Goal: Transaction & Acquisition: Purchase product/service

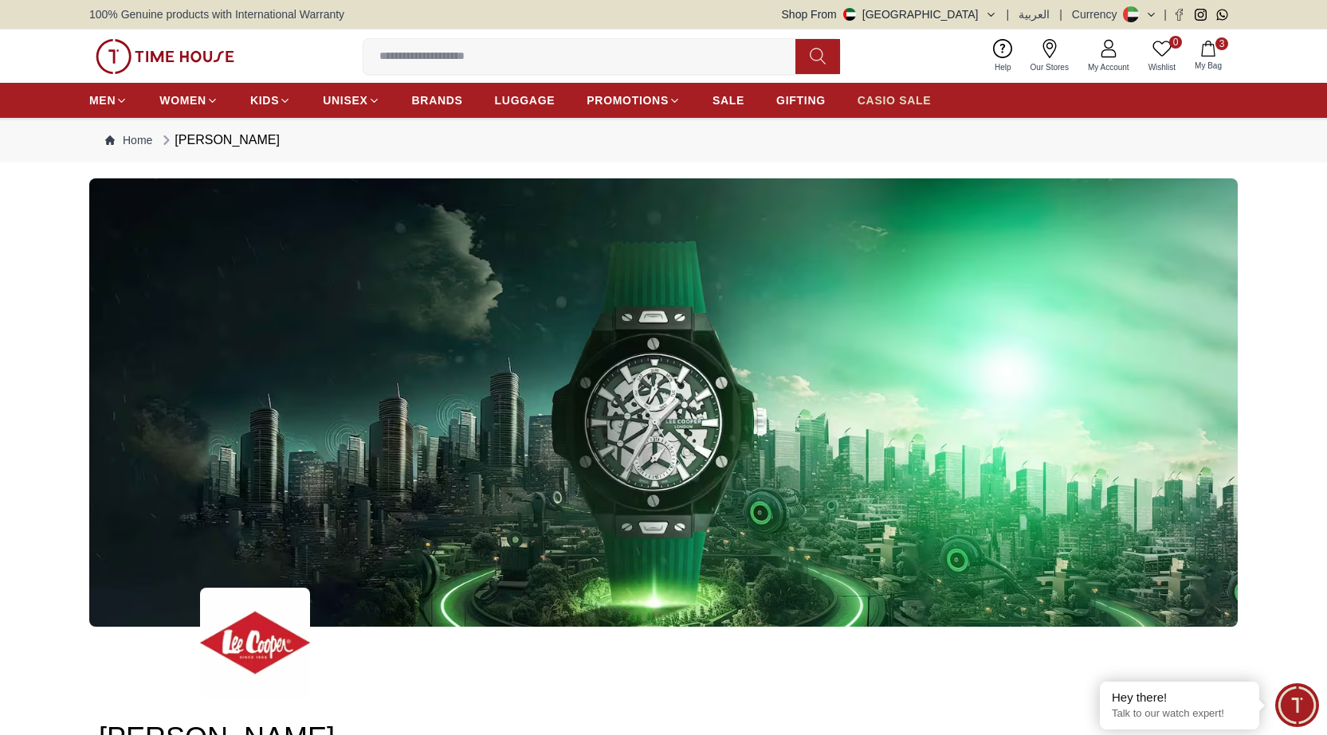
click at [890, 100] on span "CASIO SALE" at bounding box center [894, 100] width 74 height 16
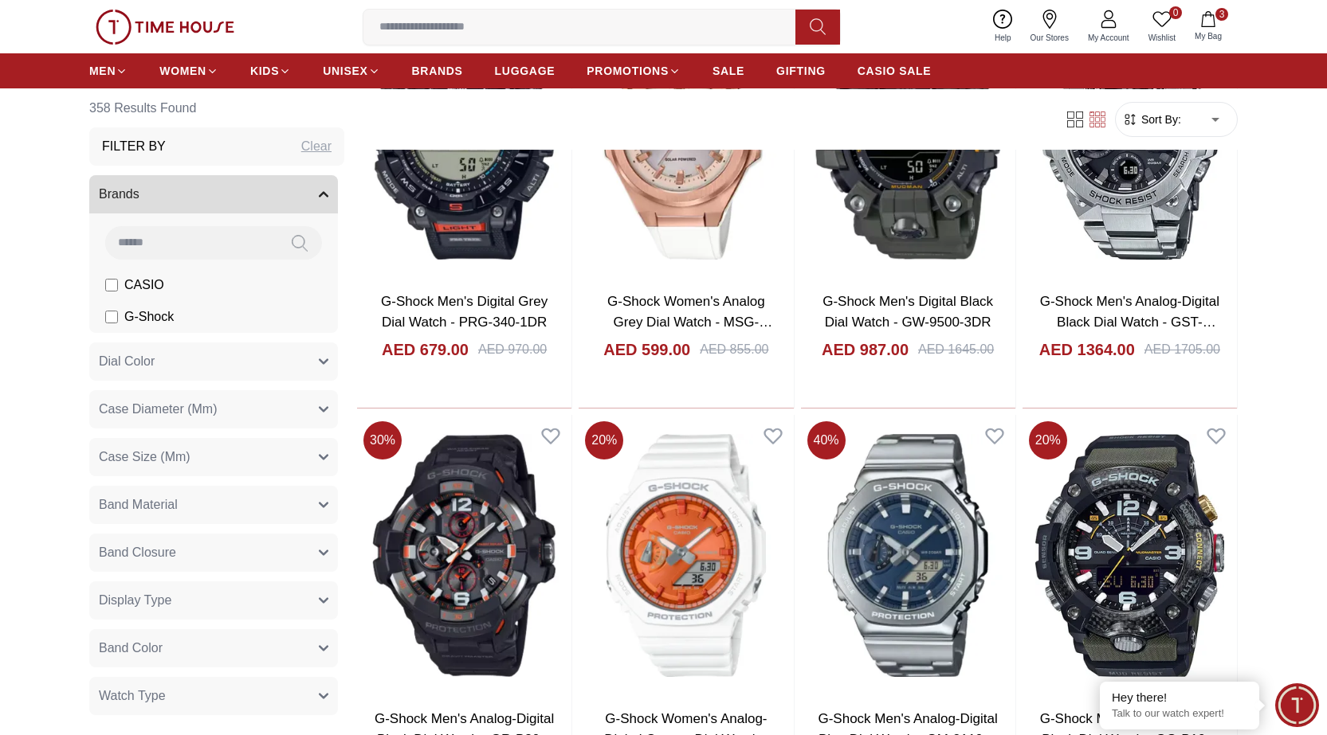
scroll to position [1832, 0]
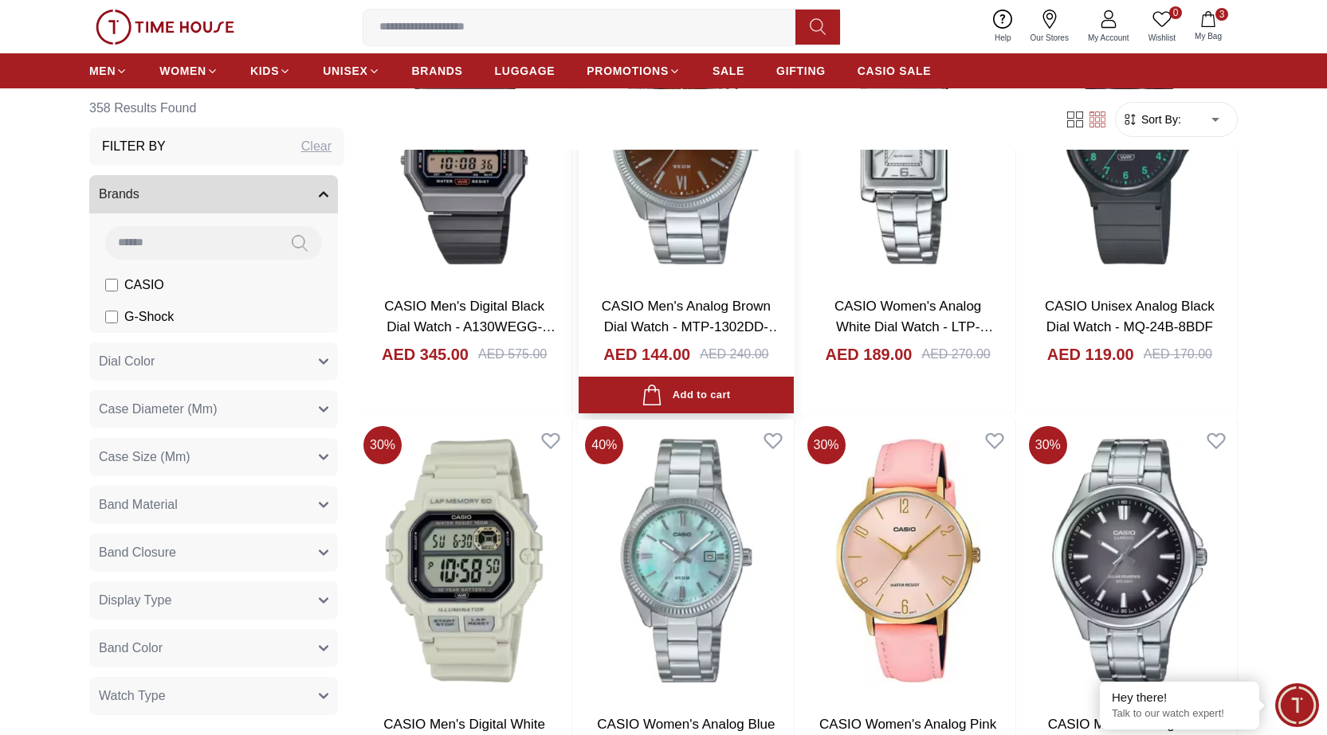
scroll to position [3824, 0]
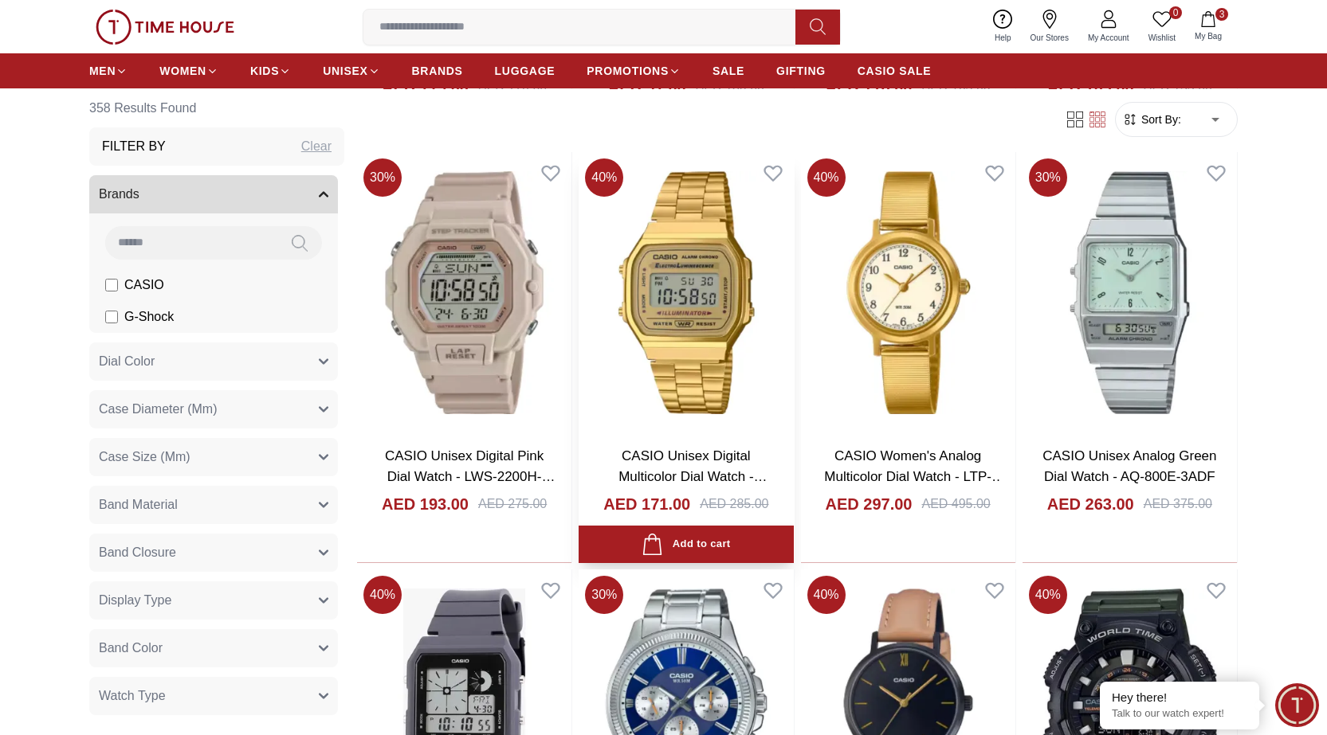
scroll to position [5099, 0]
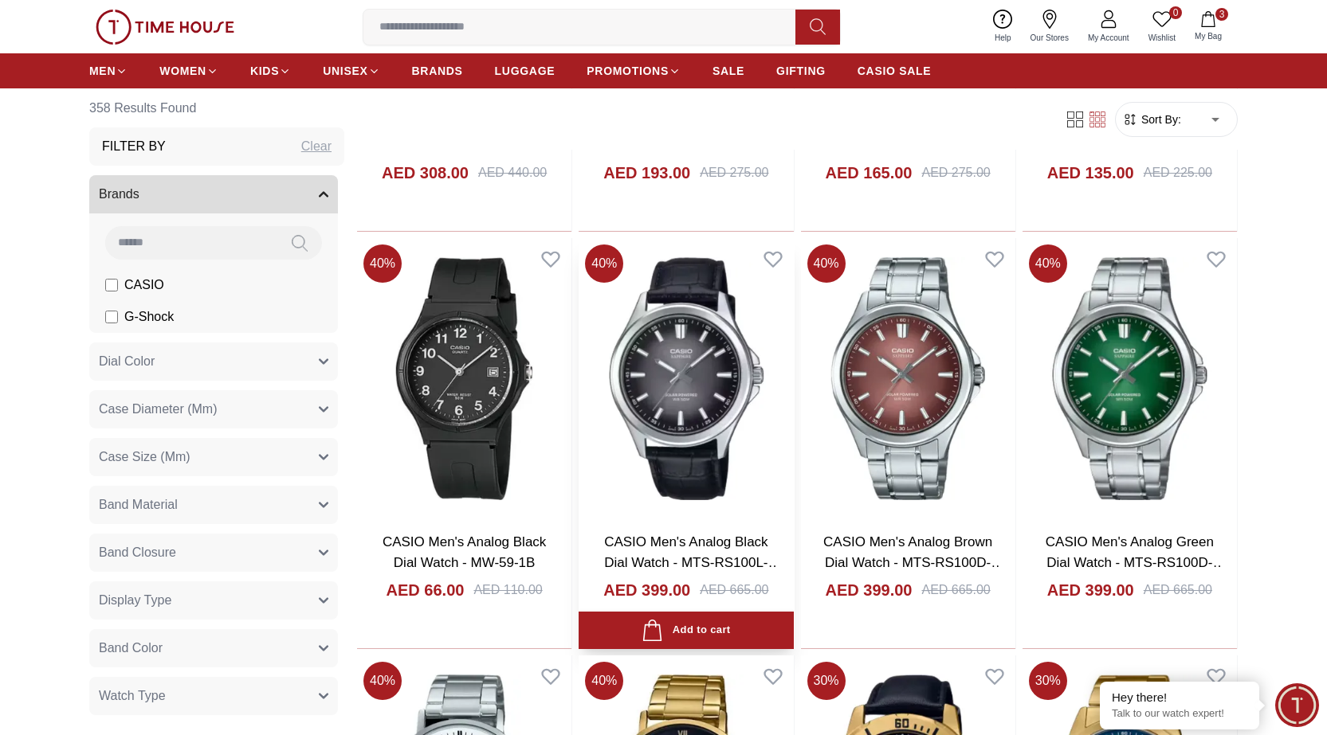
scroll to position [7967, 0]
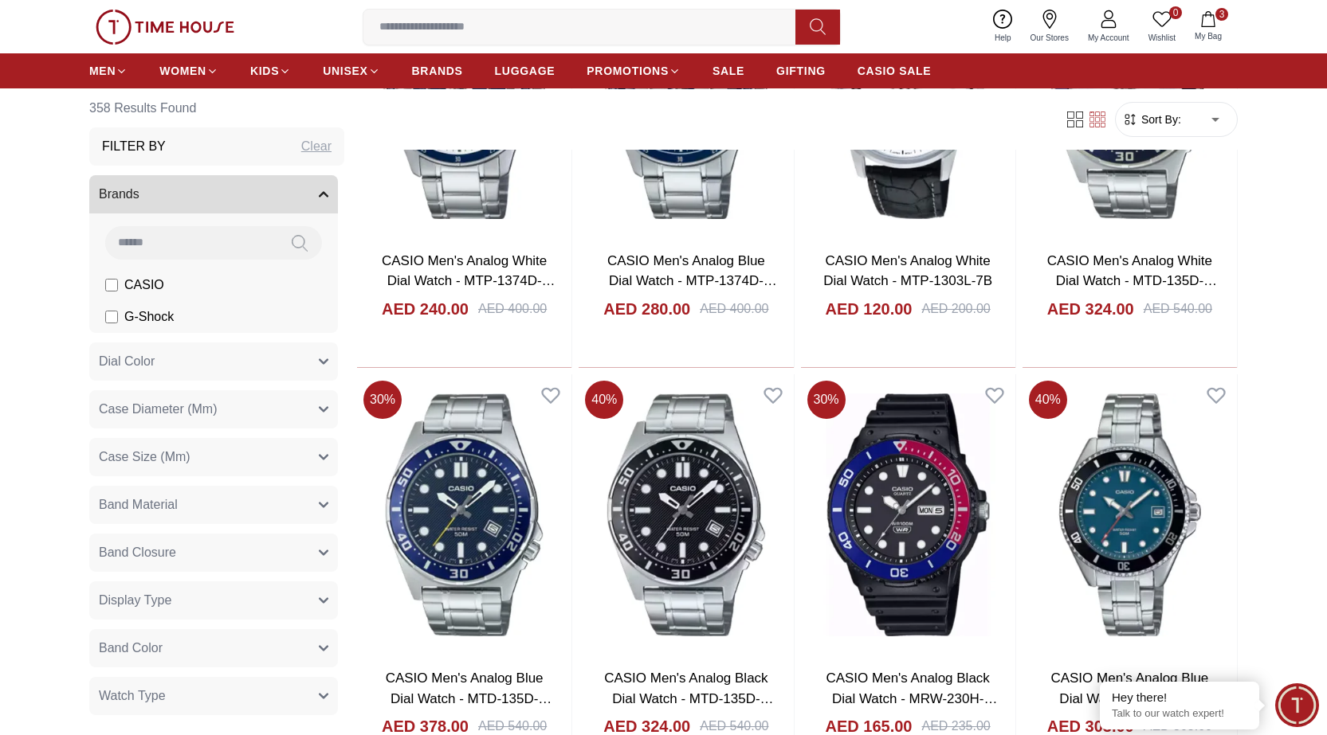
scroll to position [11472, 0]
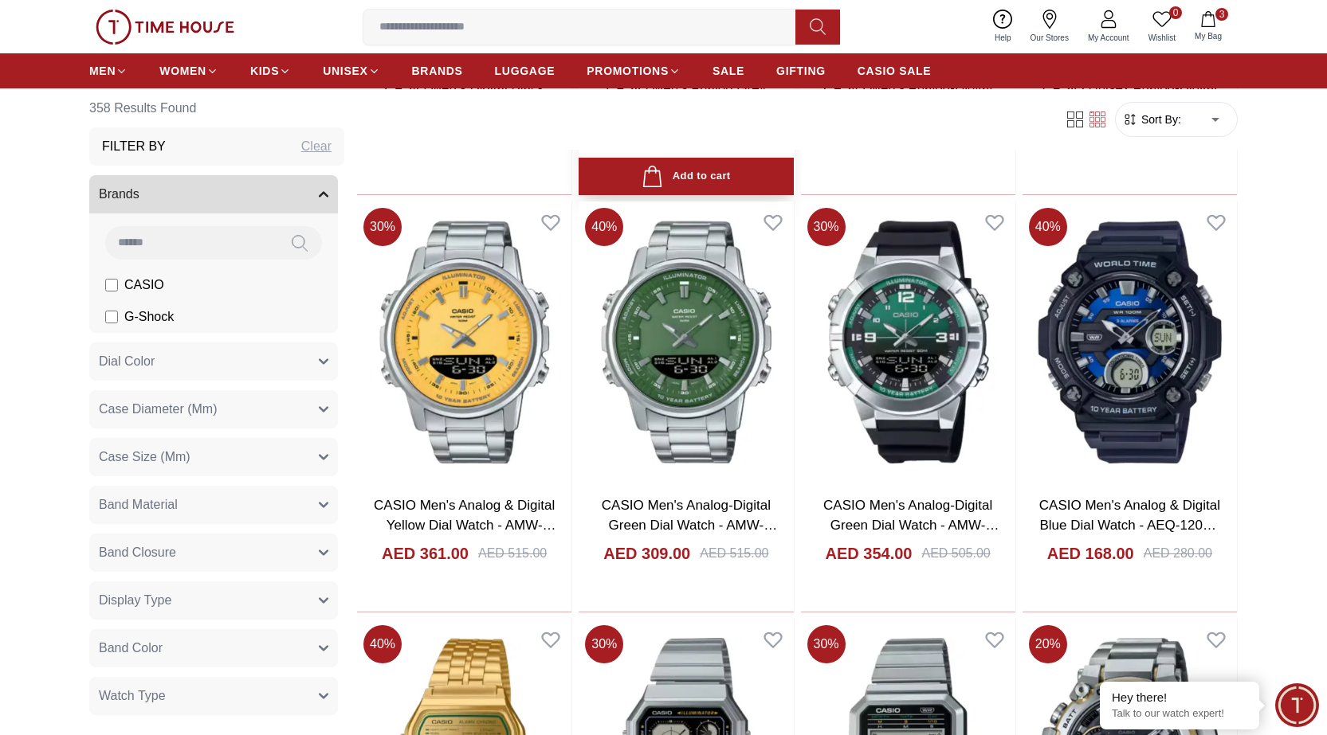
scroll to position [14500, 0]
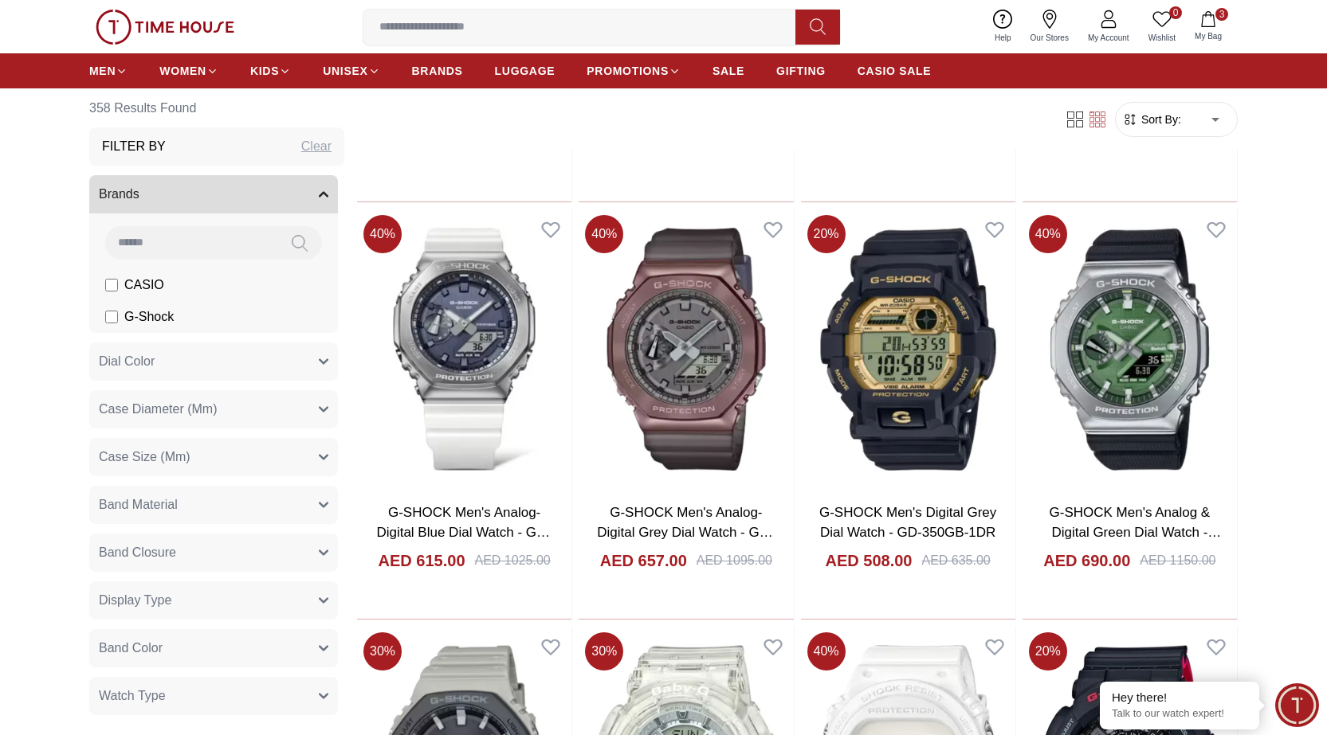
scroll to position [15934, 0]
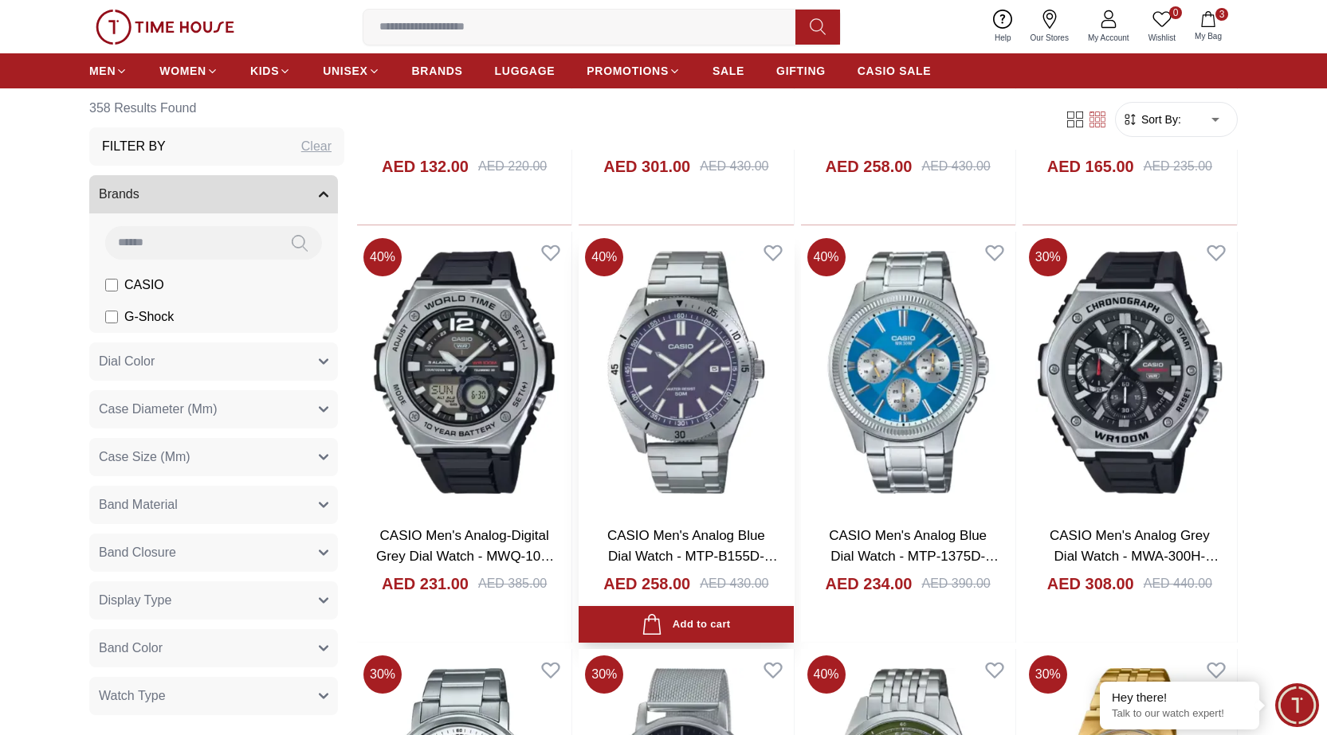
scroll to position [18556, 0]
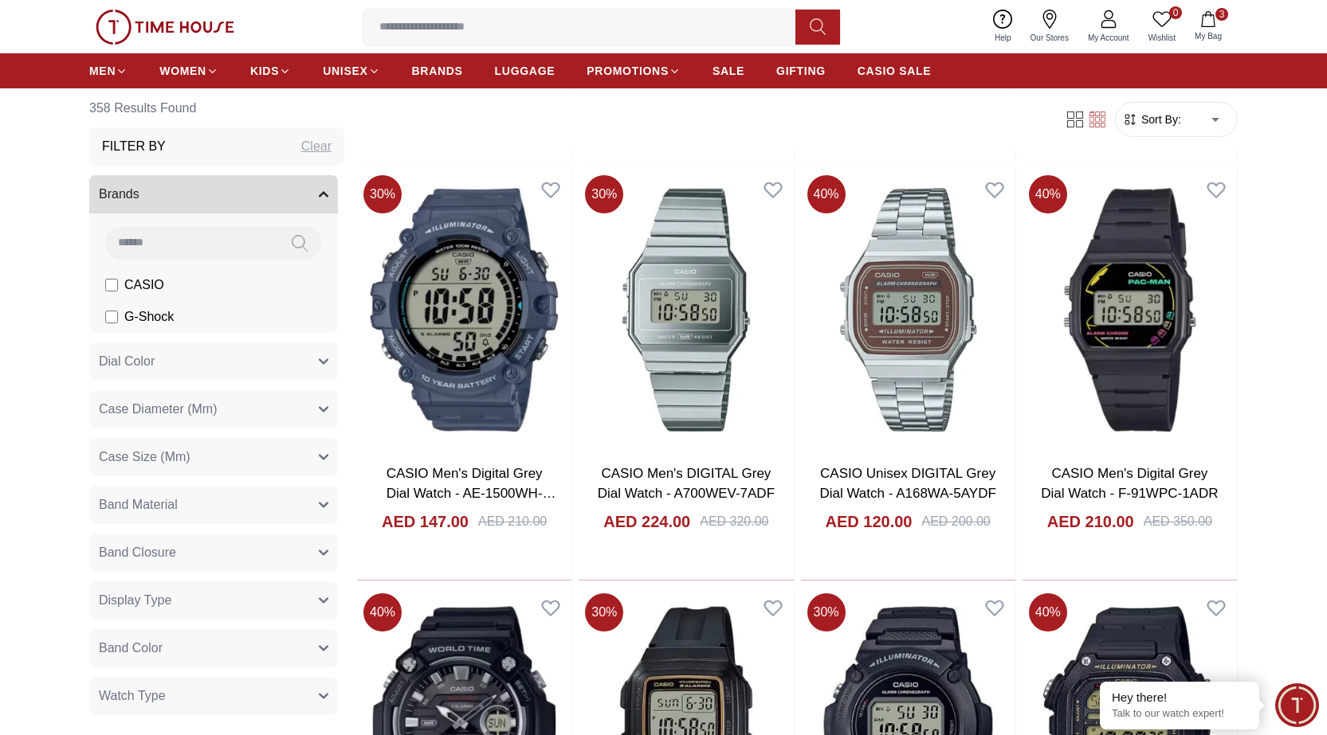
scroll to position [20782, 0]
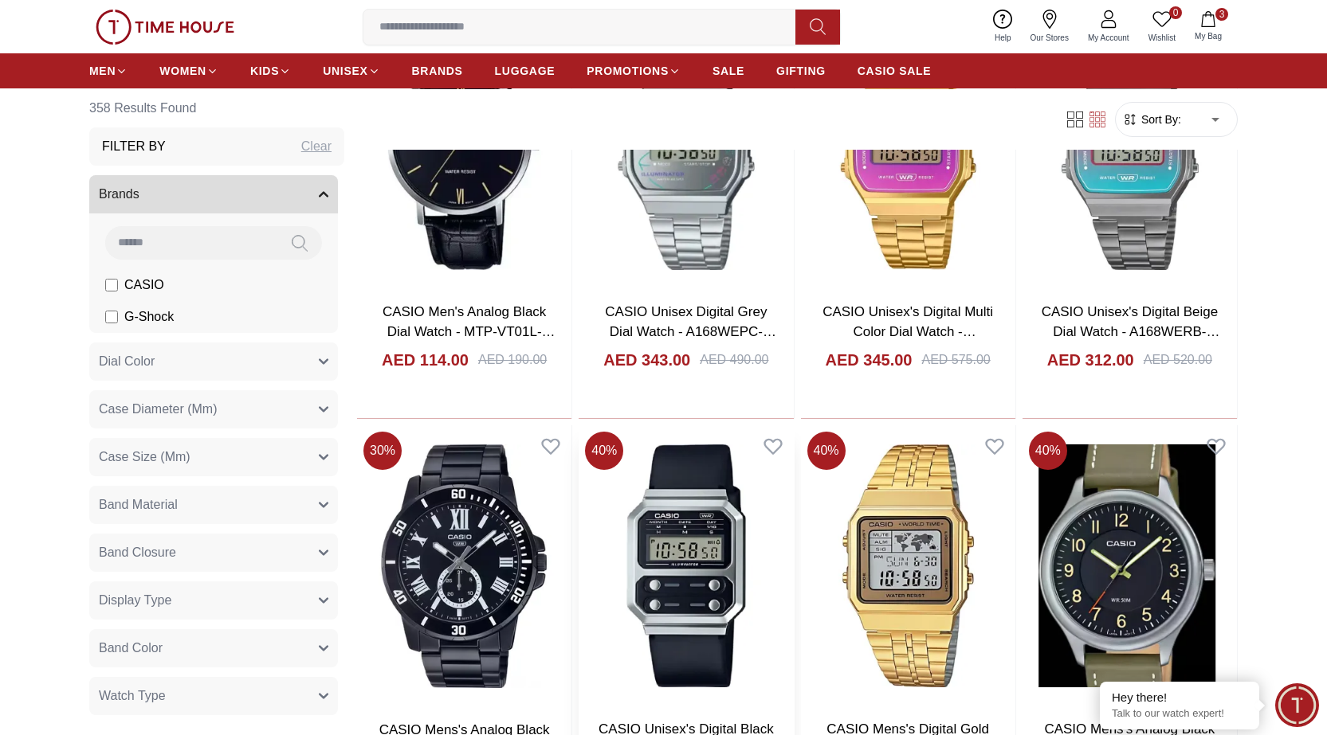
scroll to position [22674, 0]
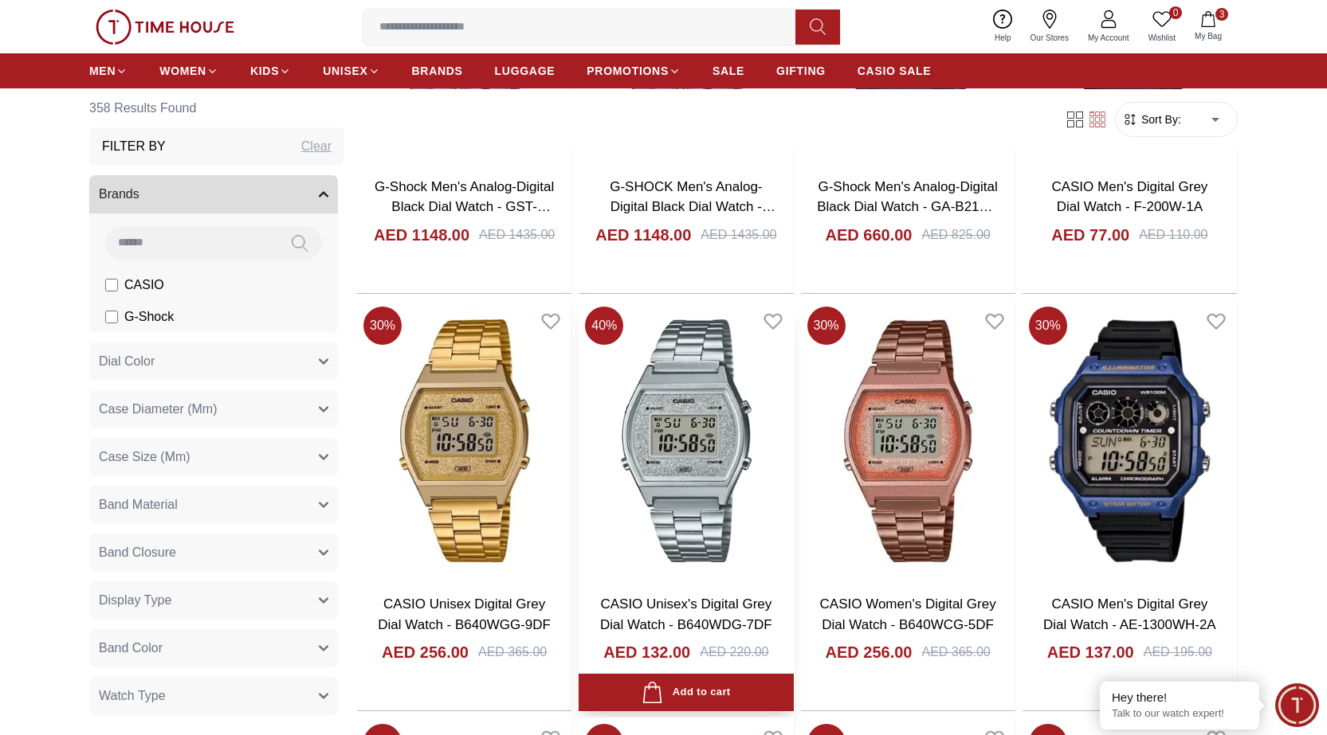
scroll to position [26968, 0]
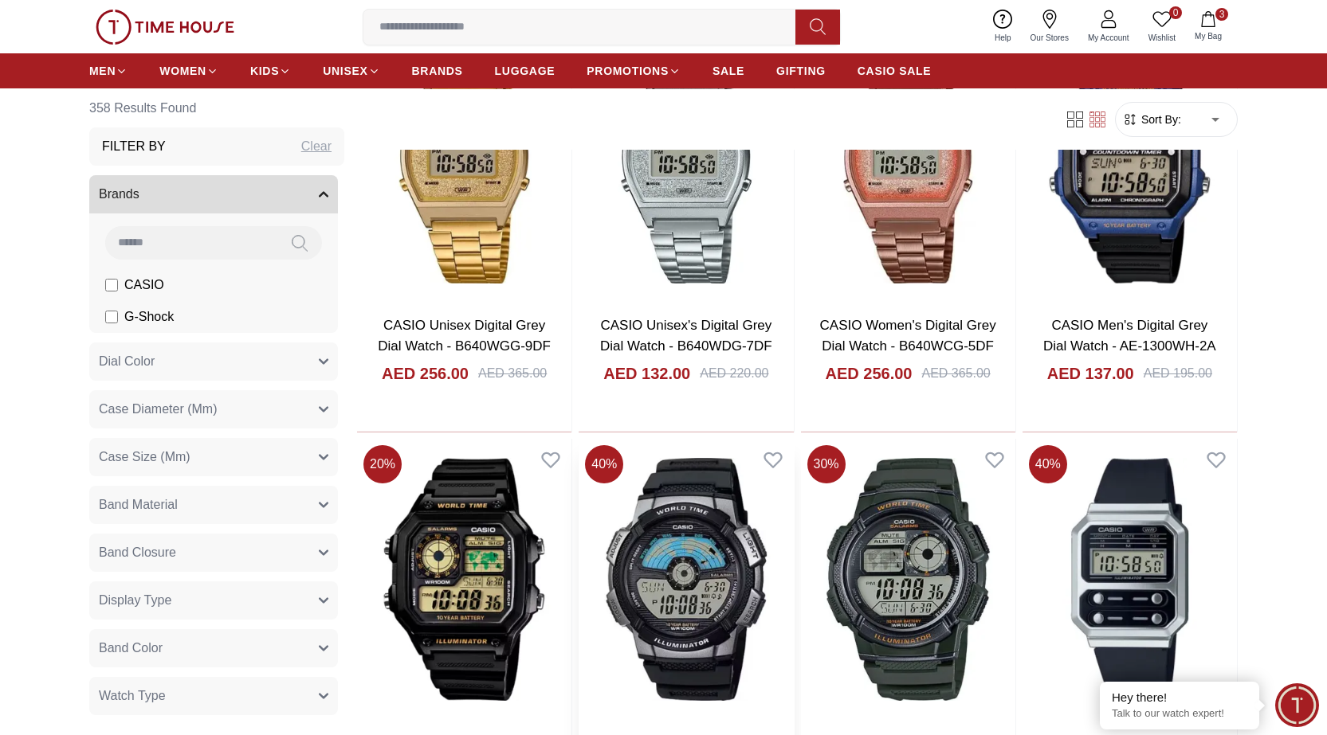
scroll to position [27247, 0]
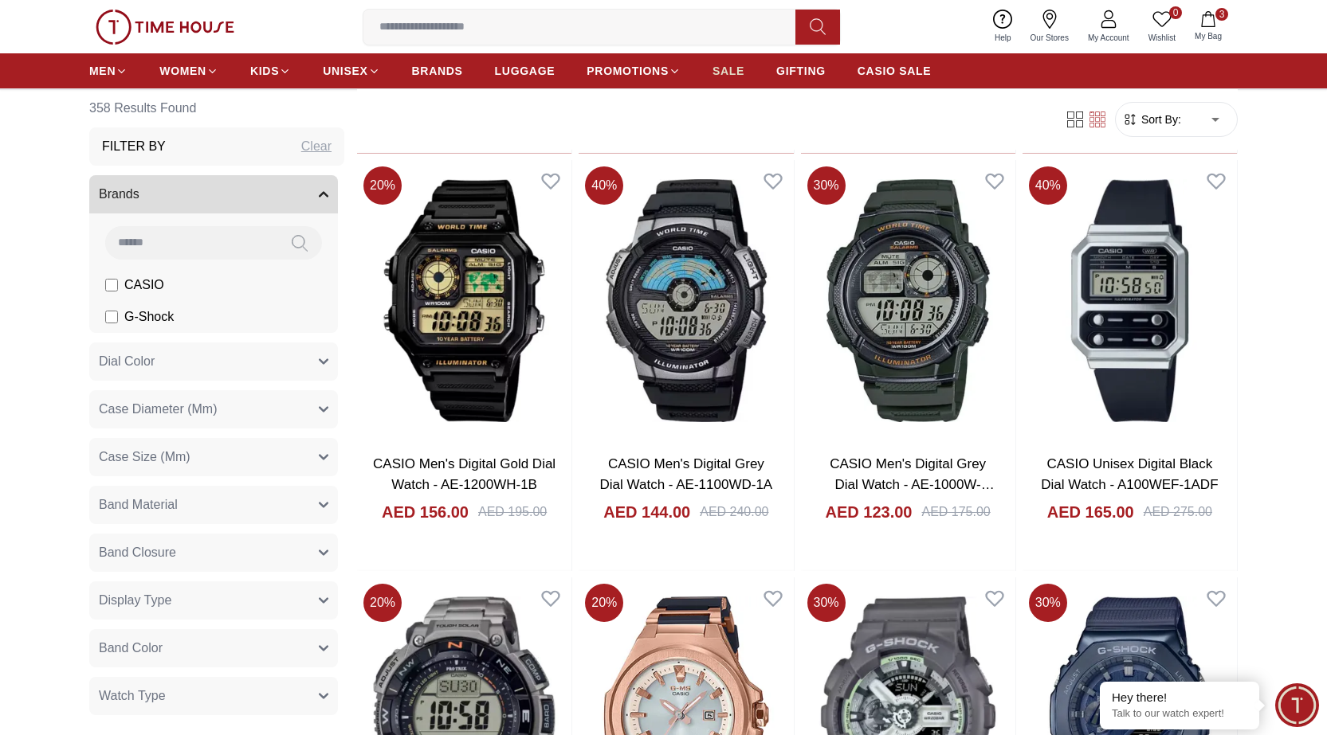
click at [736, 79] on link "SALE" at bounding box center [728, 71] width 32 height 29
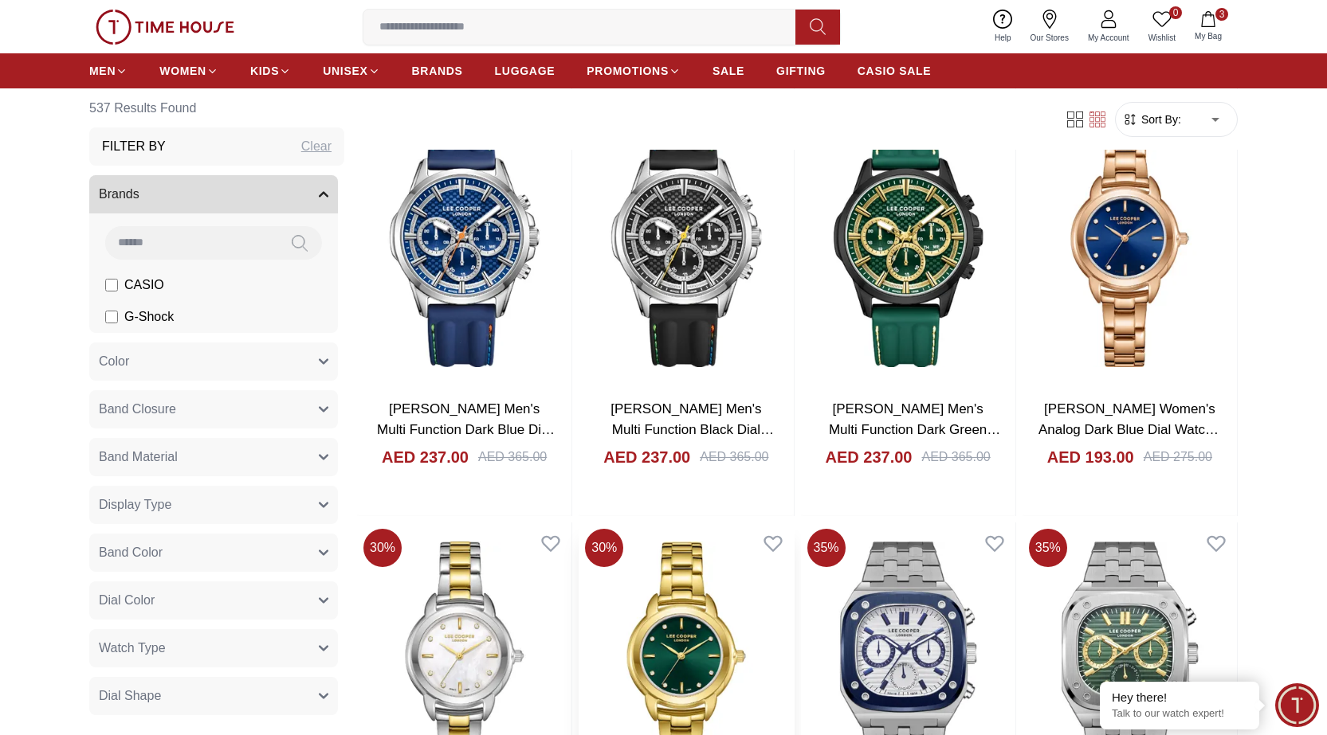
scroll to position [1832, 0]
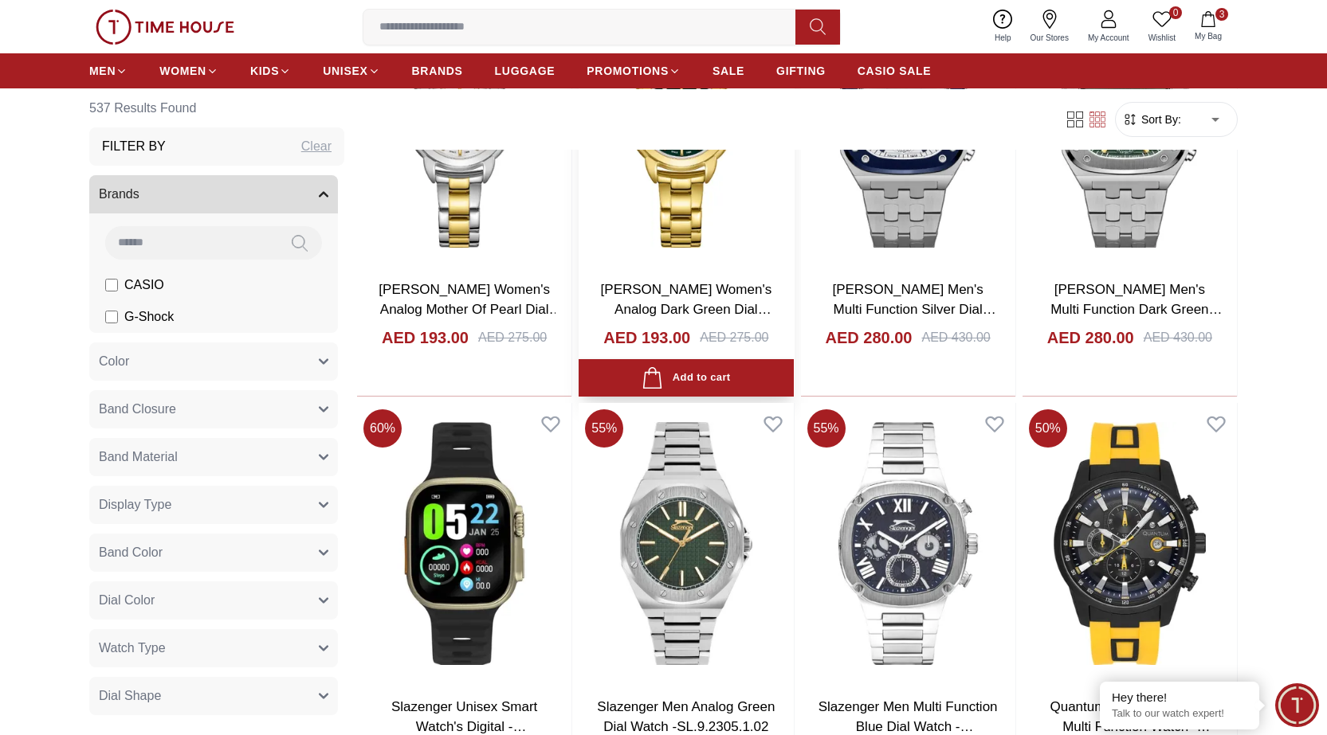
scroll to position [2629, 0]
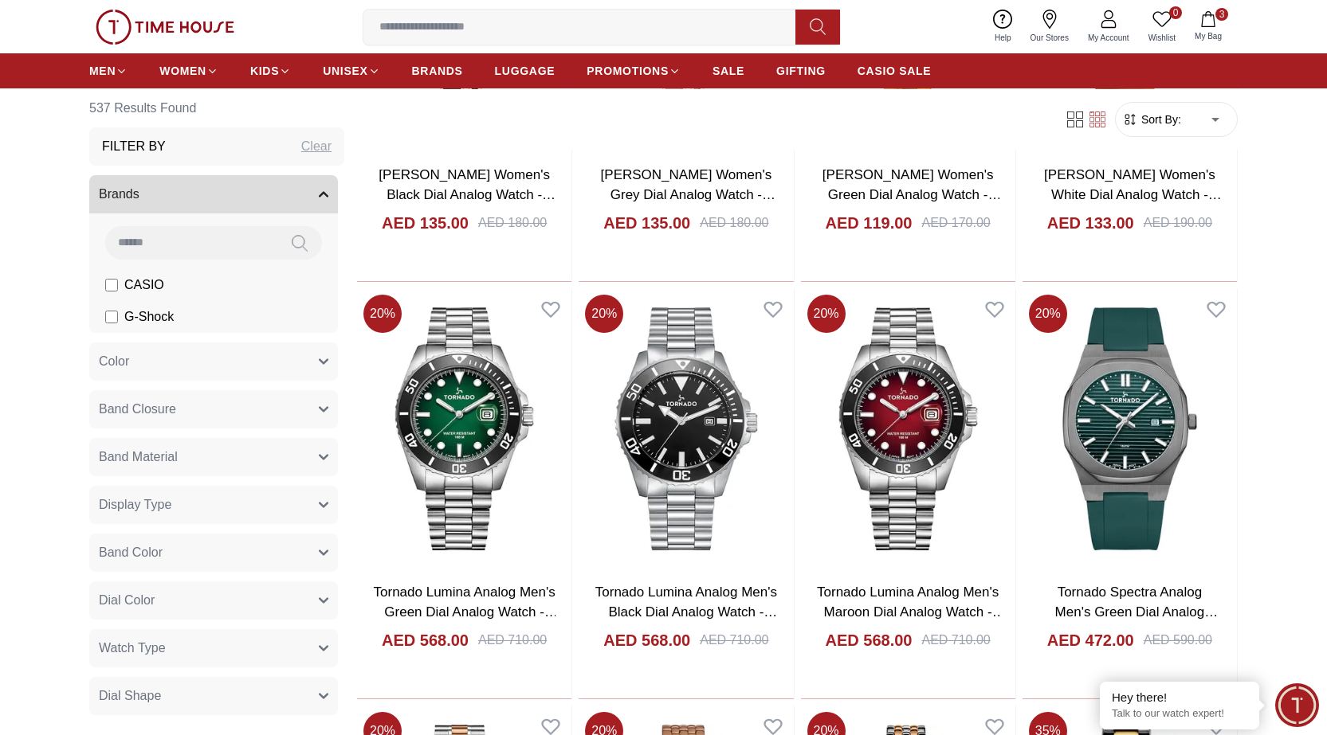
scroll to position [5896, 0]
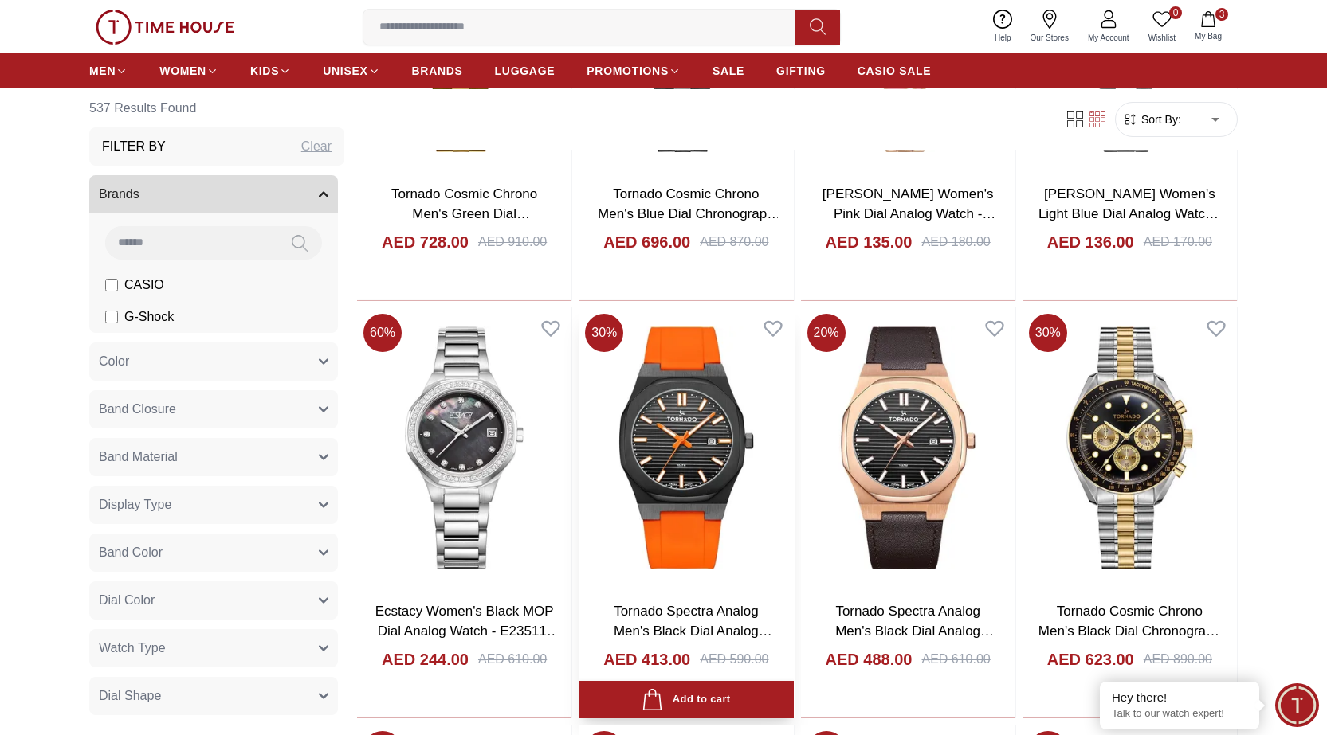
scroll to position [7569, 0]
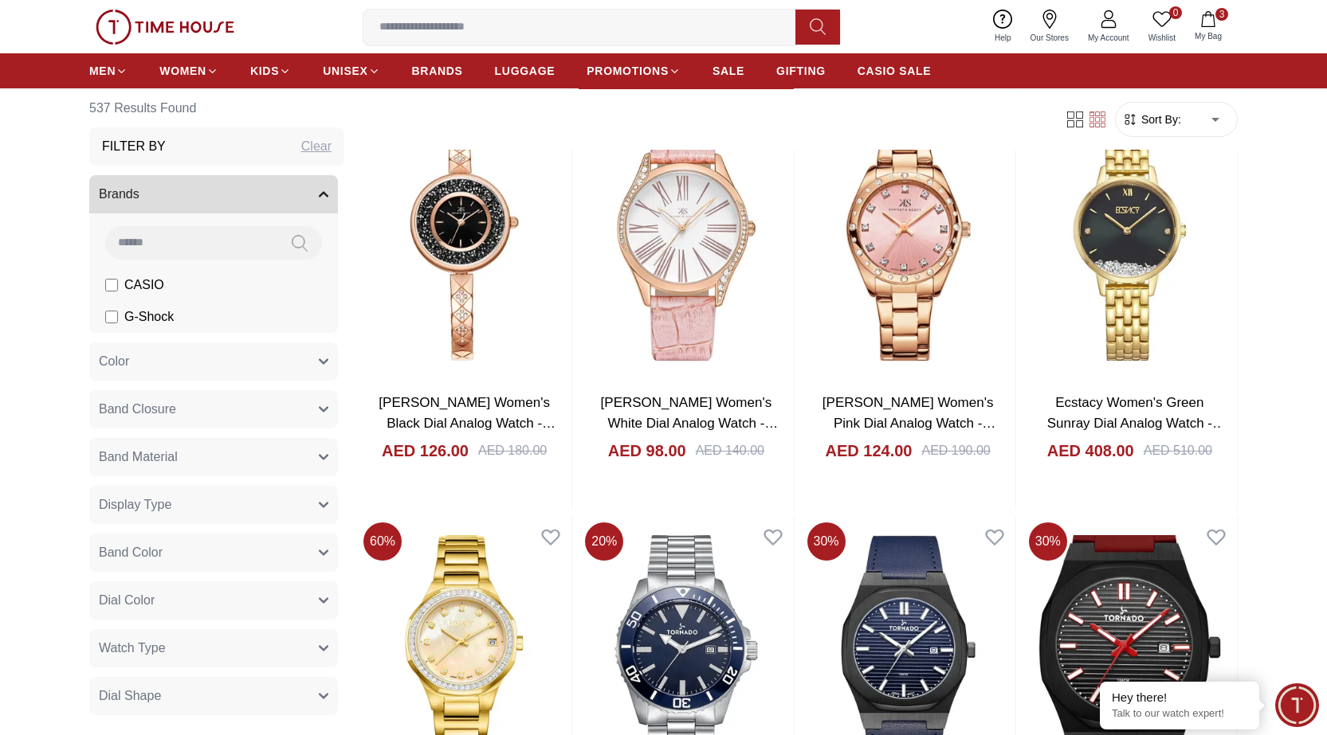
scroll to position [10118, 0]
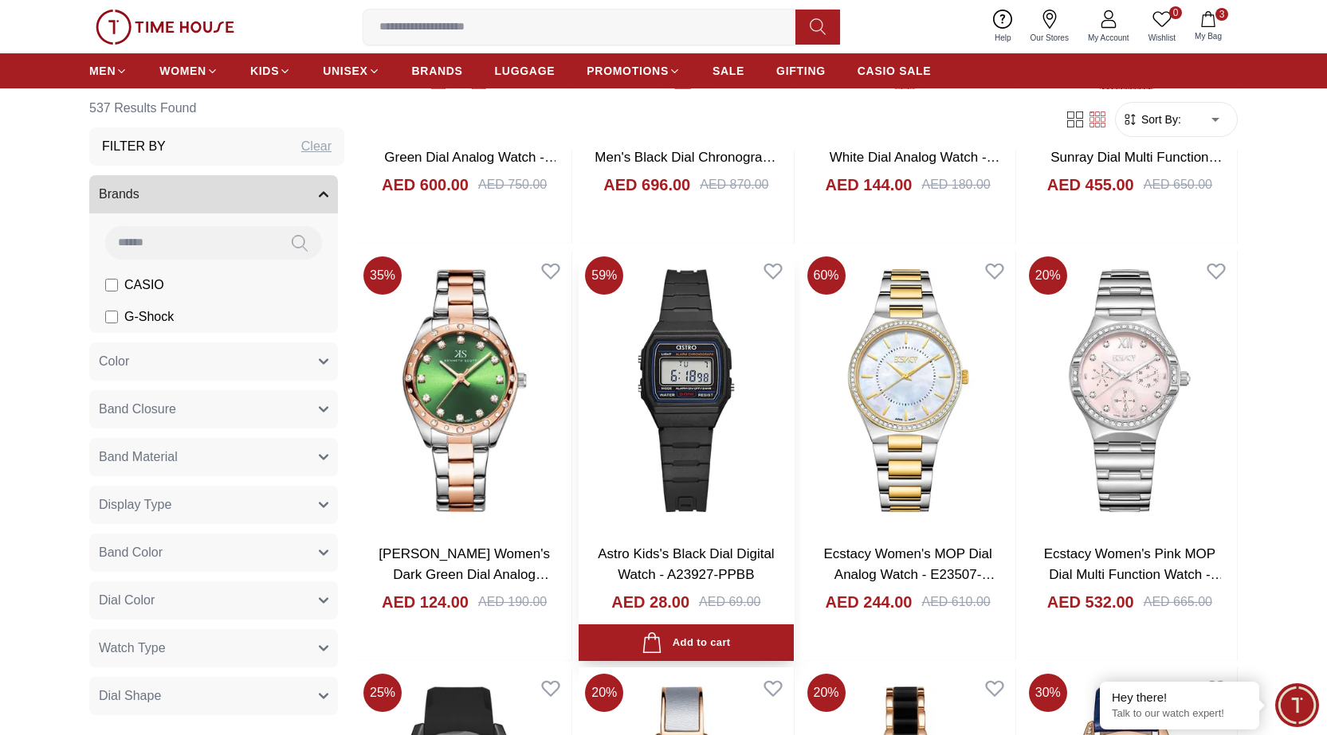
scroll to position [12269, 0]
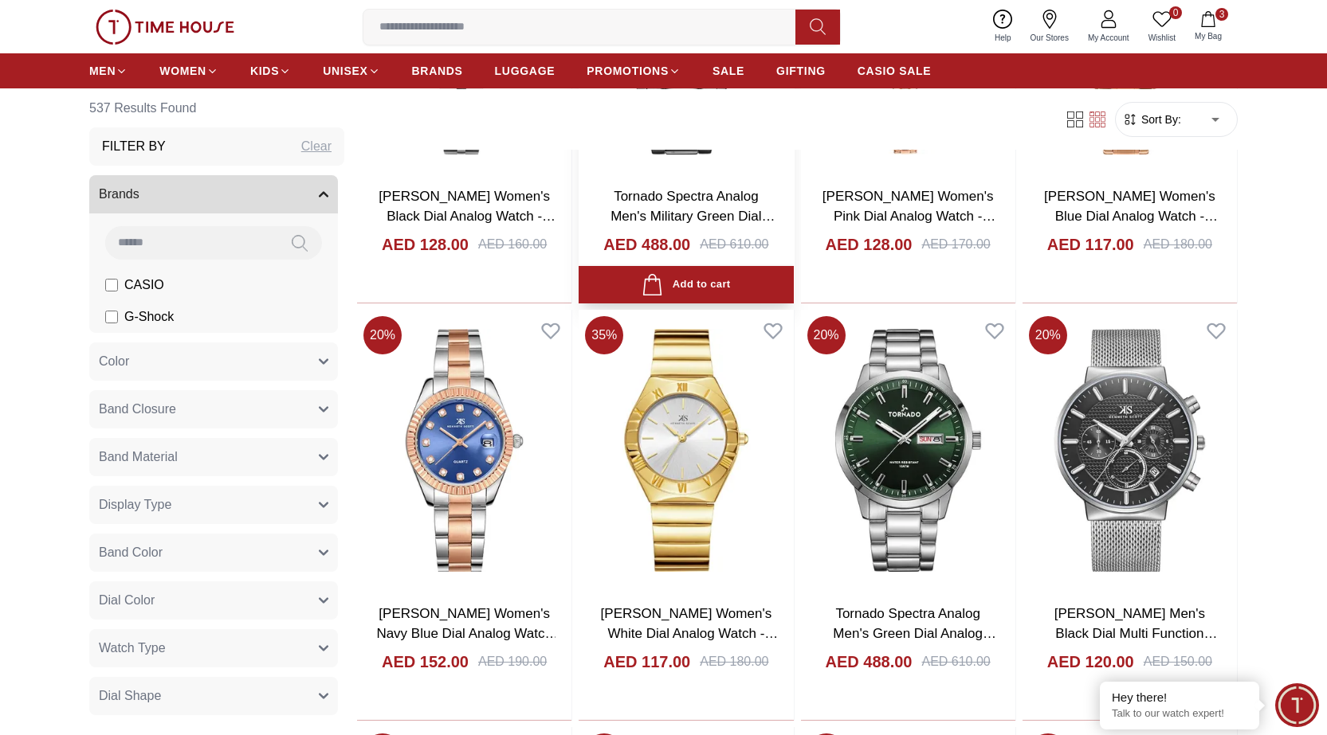
scroll to position [14181, 0]
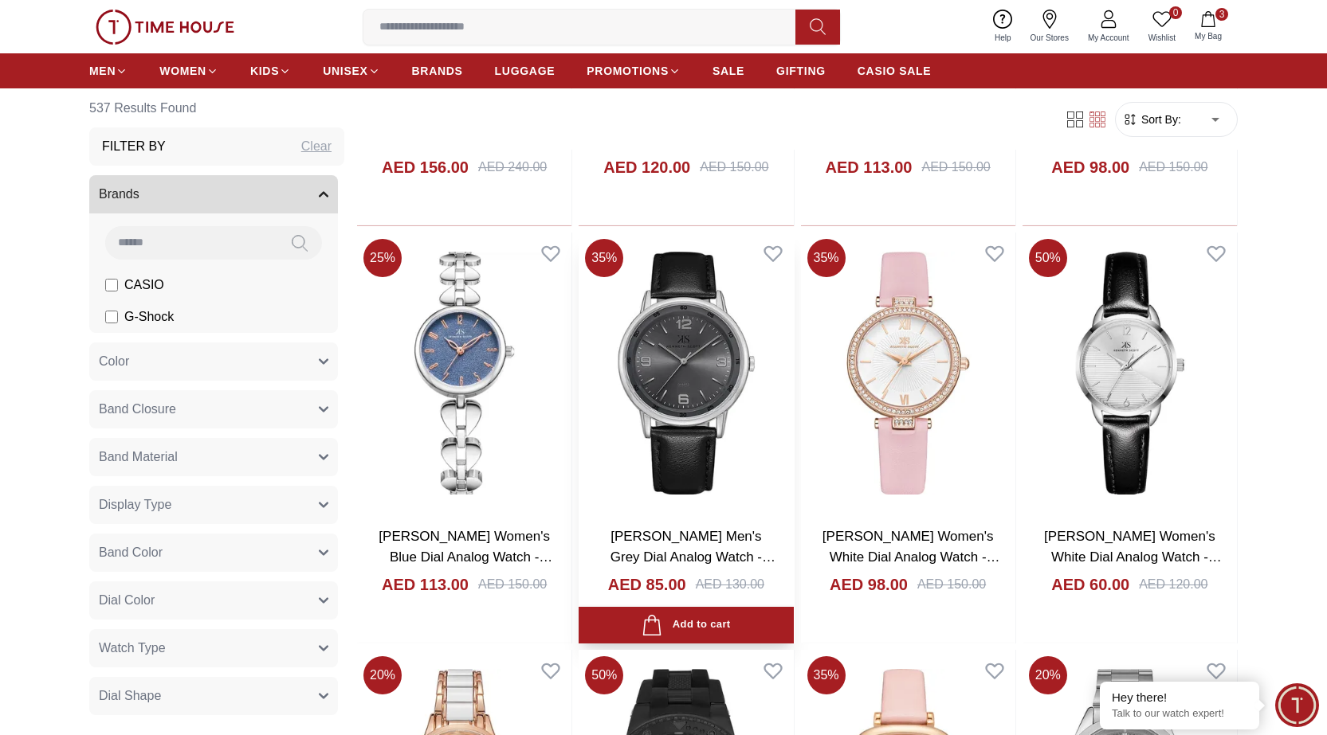
scroll to position [16571, 0]
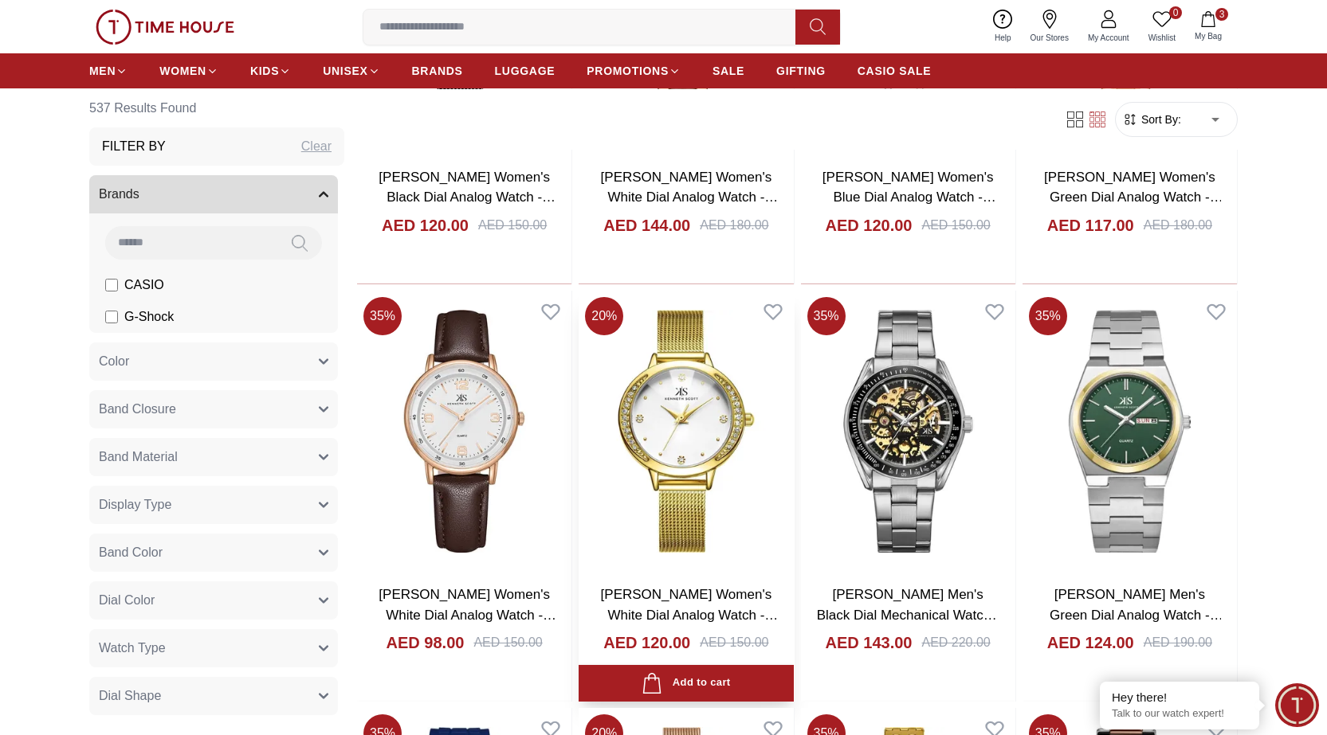
scroll to position [18165, 0]
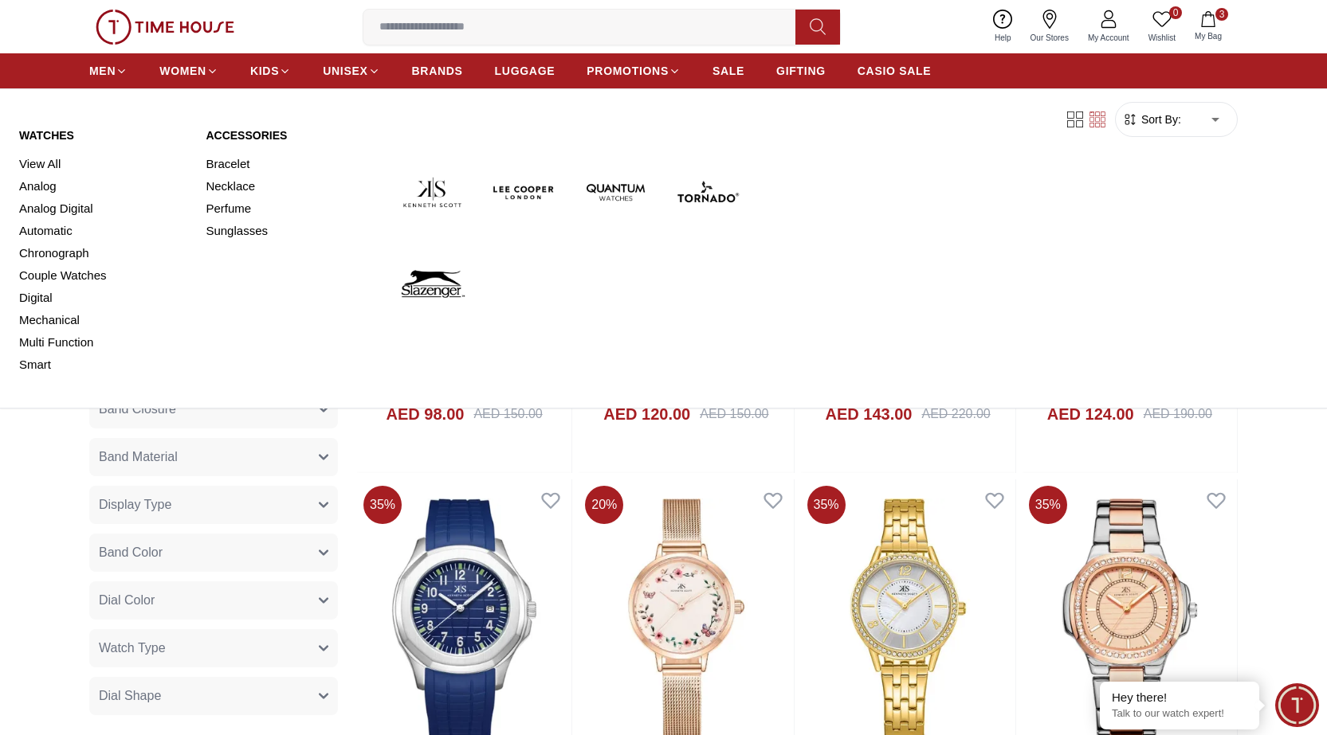
drag, startPoint x: 103, startPoint y: 72, endPoint x: 248, endPoint y: 135, distance: 158.4
click at [104, 72] on span "MEN" at bounding box center [102, 71] width 26 height 16
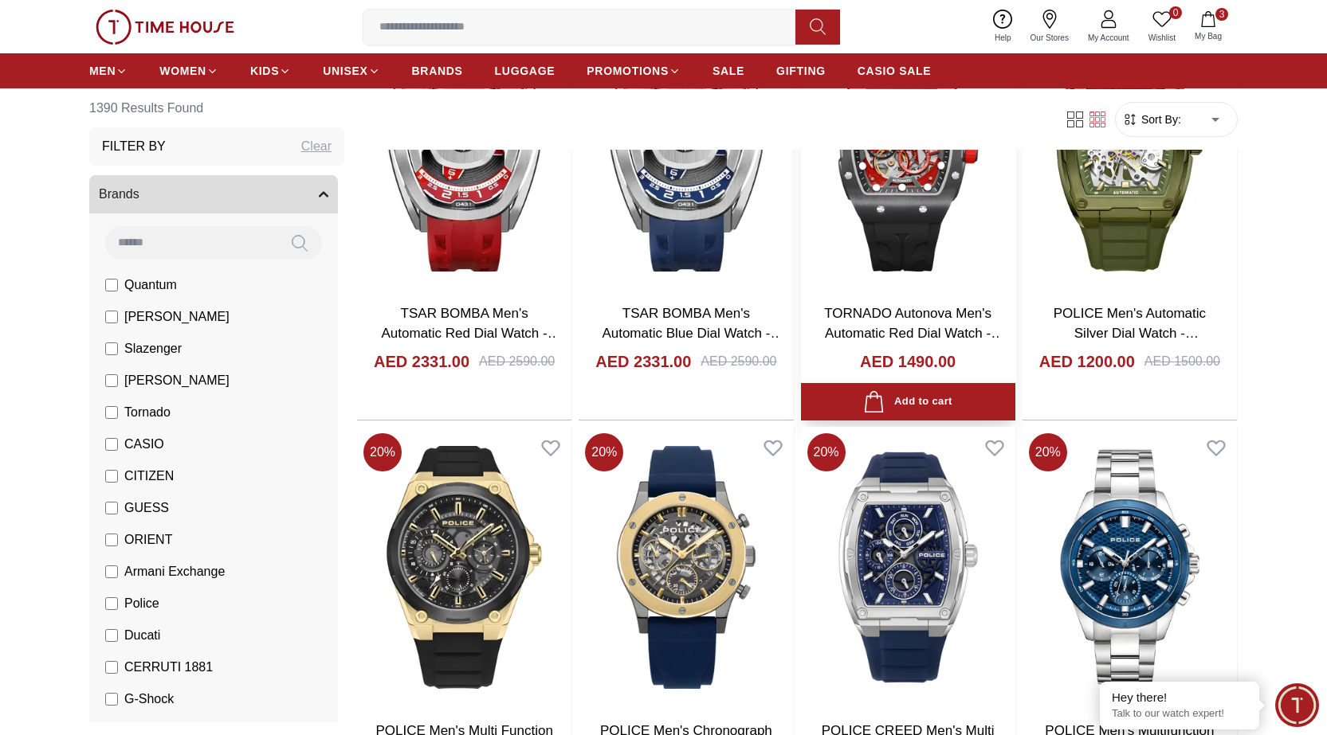
scroll to position [717, 0]
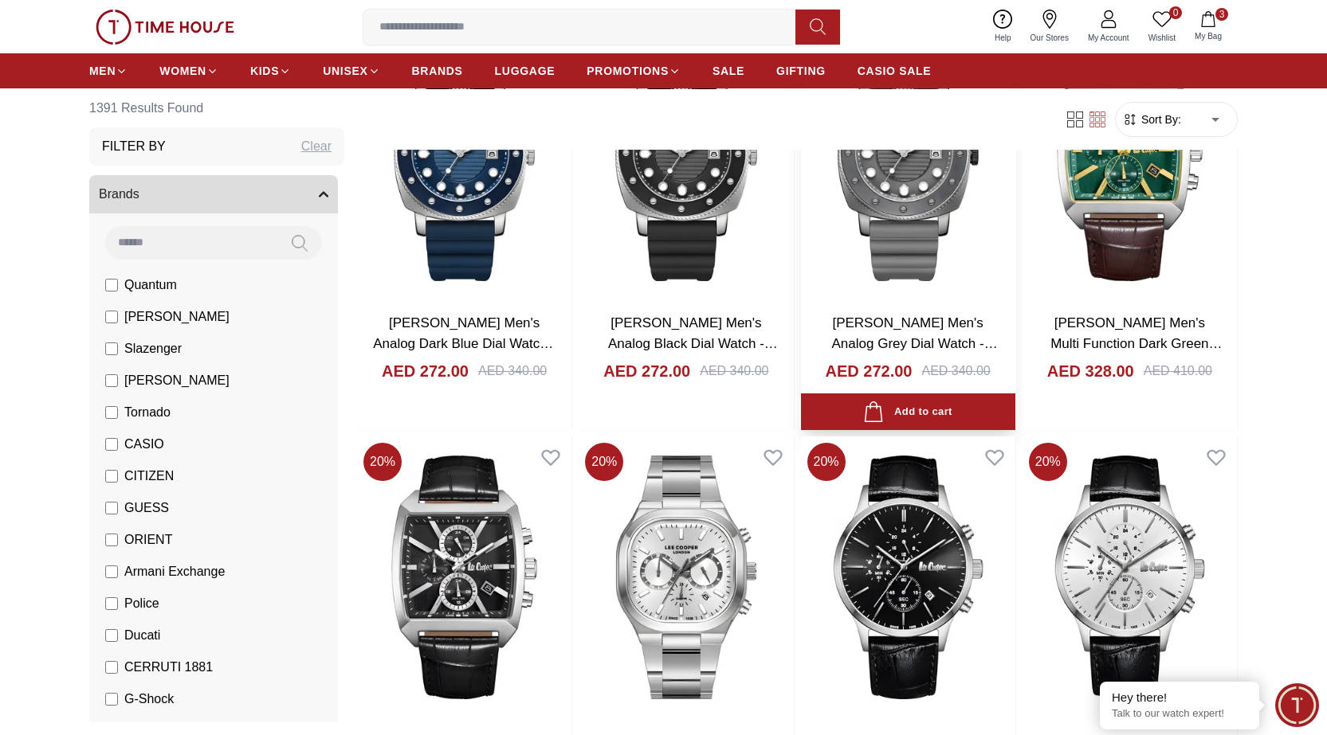
scroll to position [3585, 0]
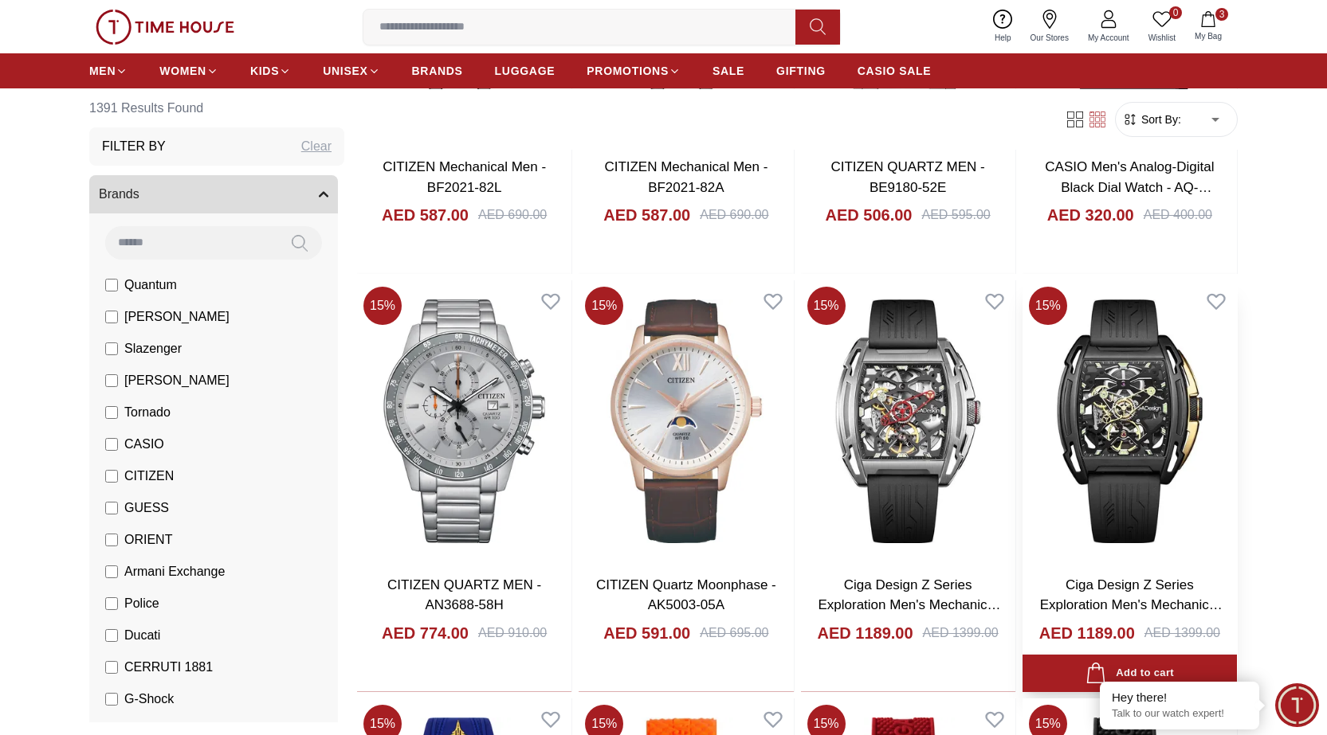
scroll to position [5418, 0]
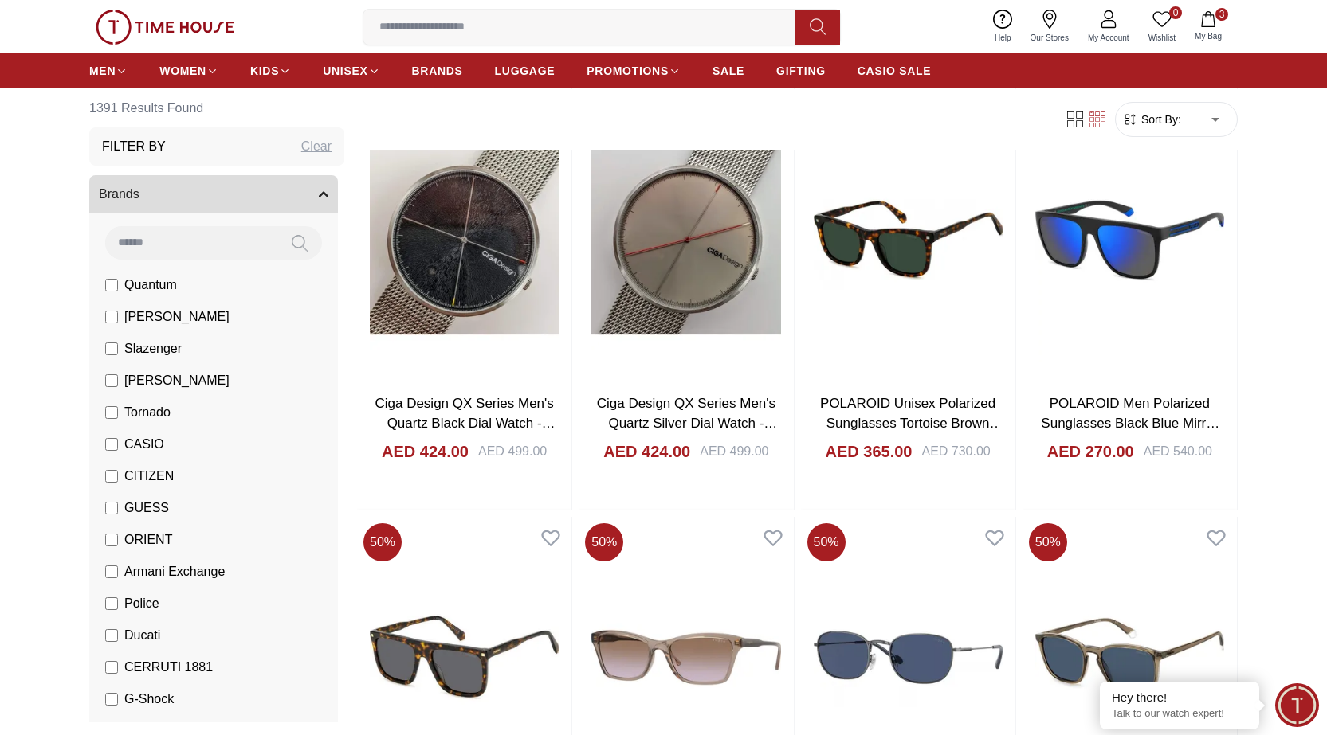
scroll to position [7887, 0]
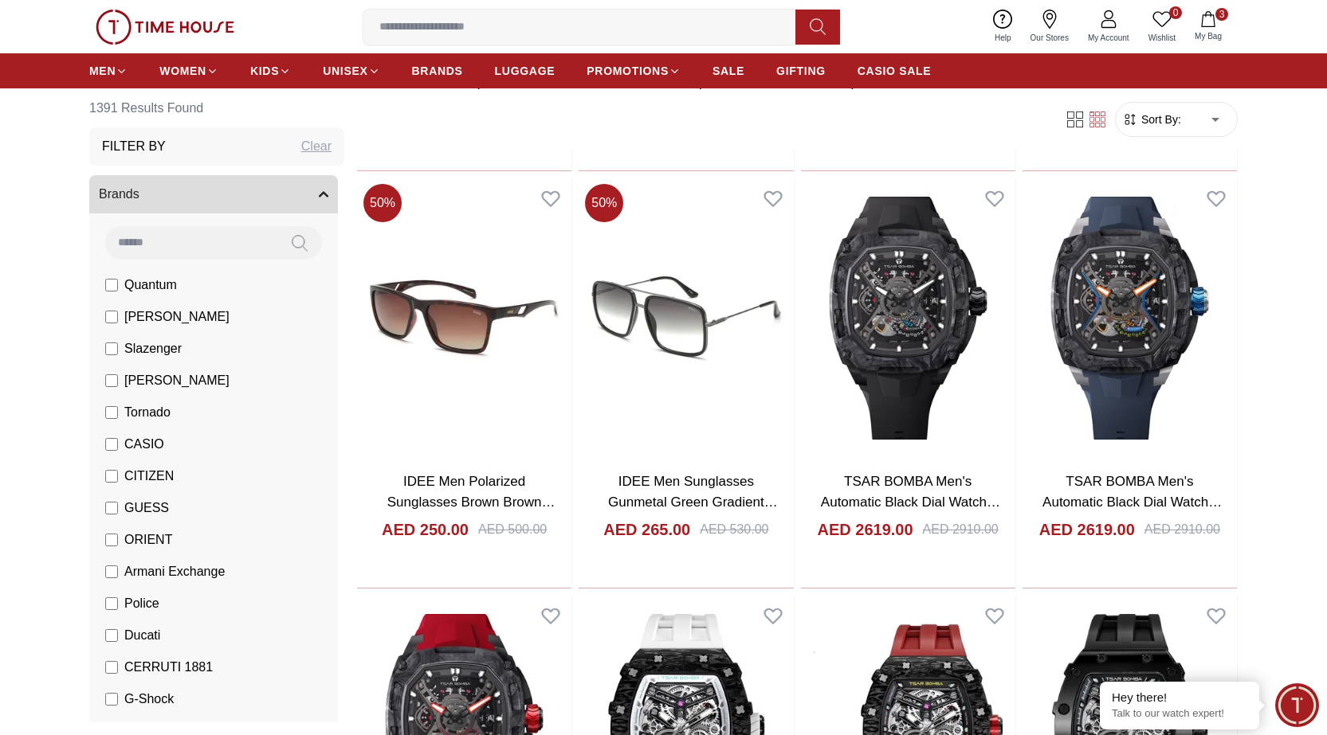
scroll to position [9959, 0]
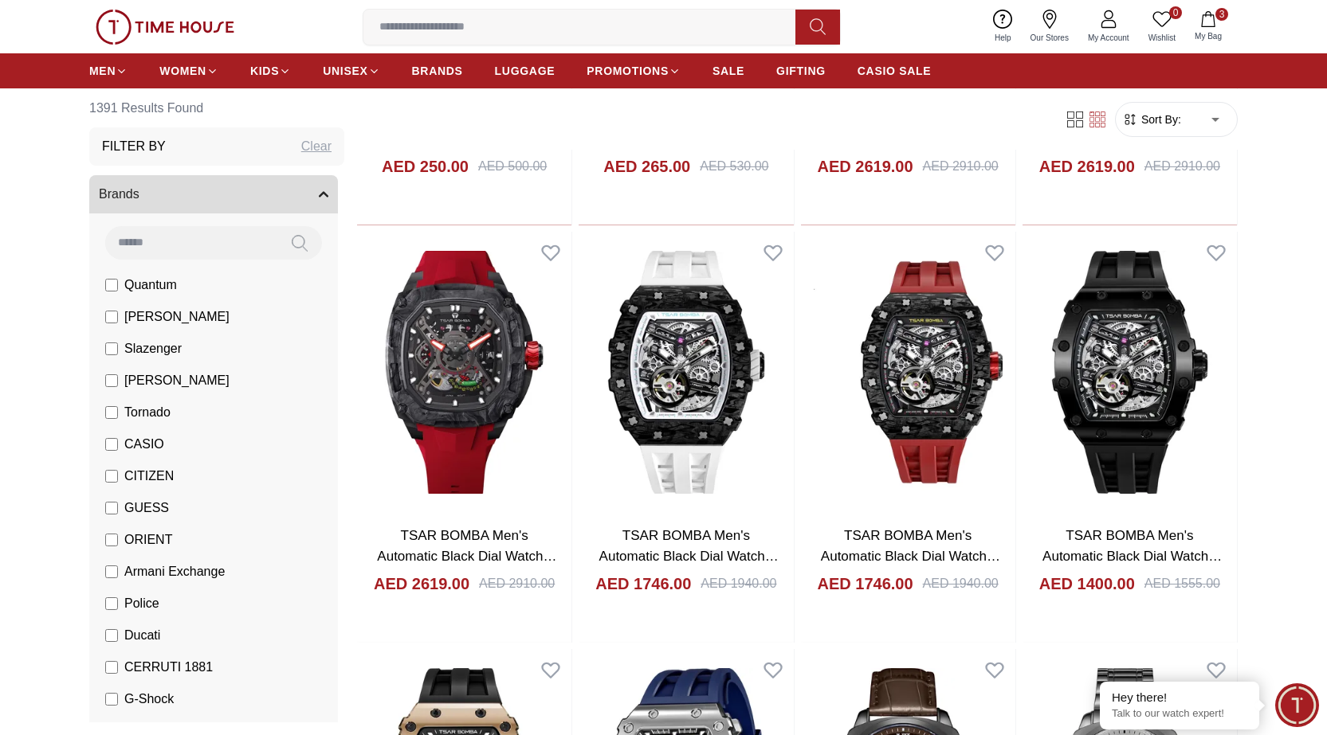
scroll to position [10516, 0]
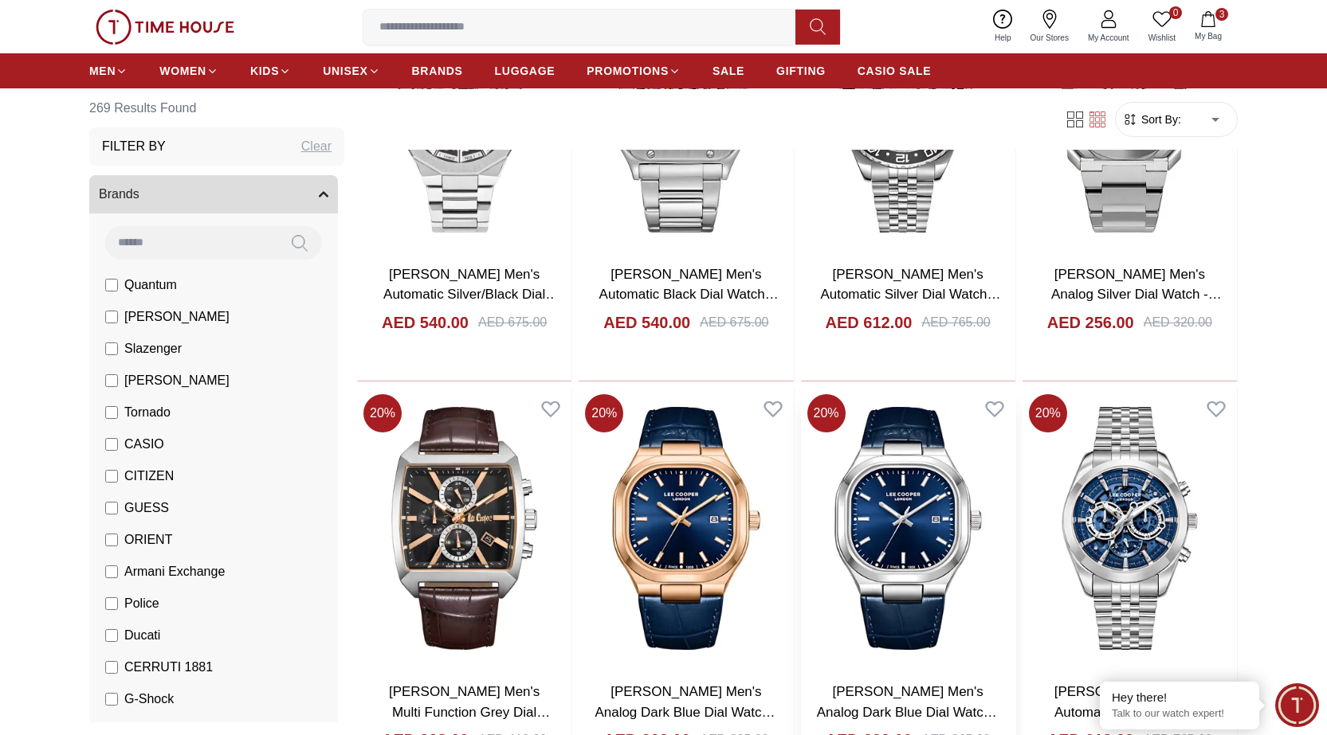
scroll to position [1195, 0]
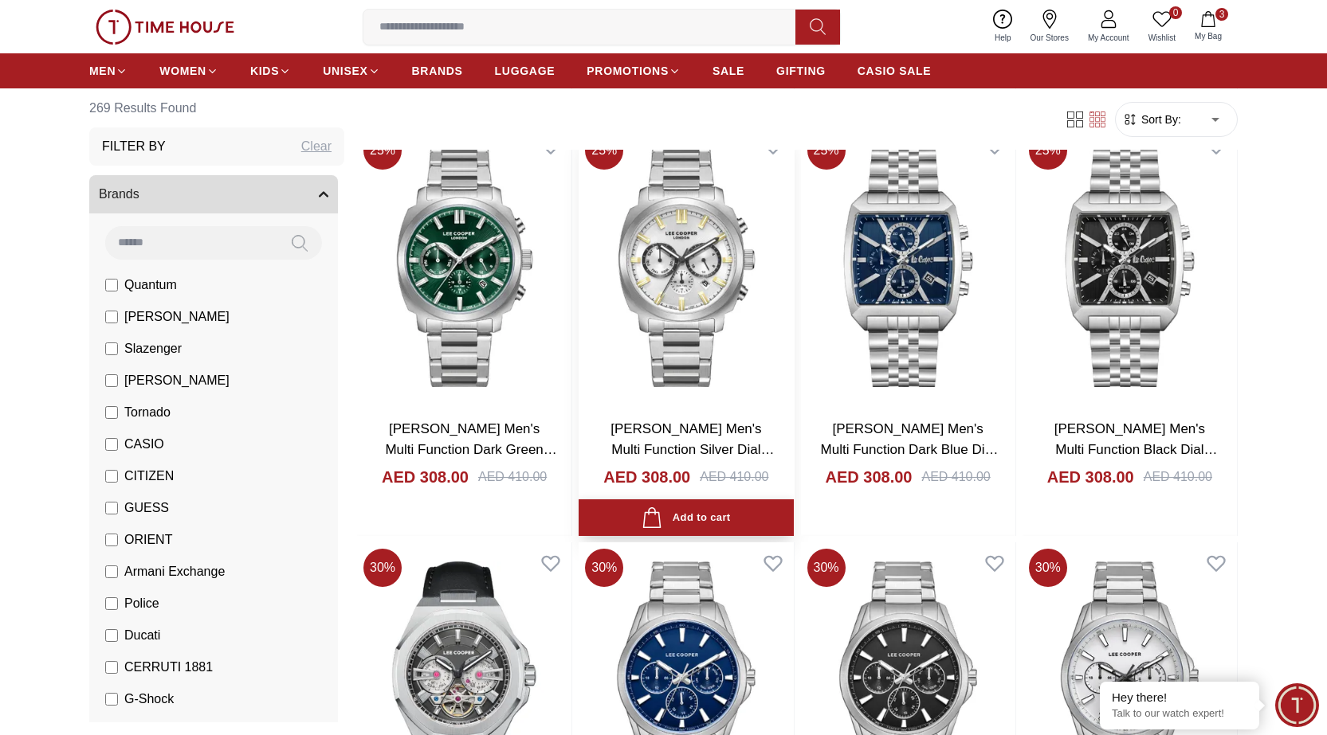
scroll to position [3505, 0]
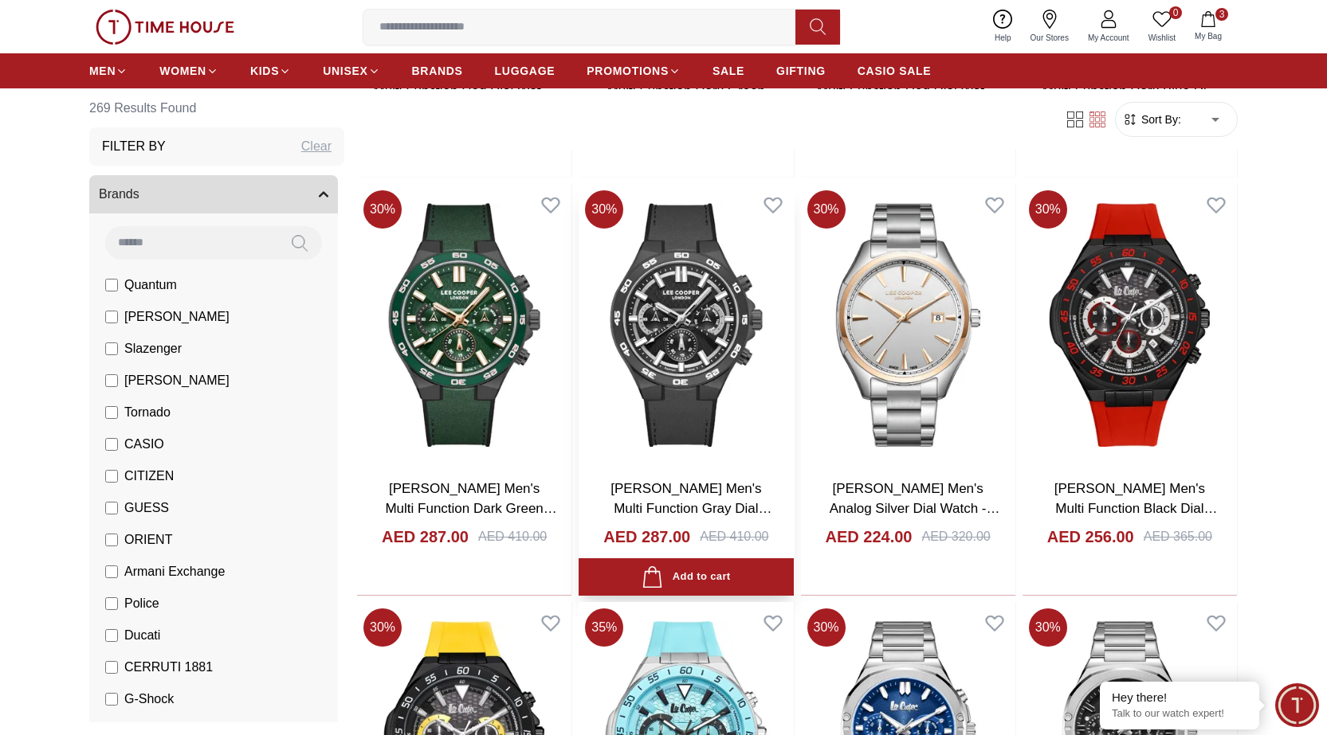
scroll to position [5736, 0]
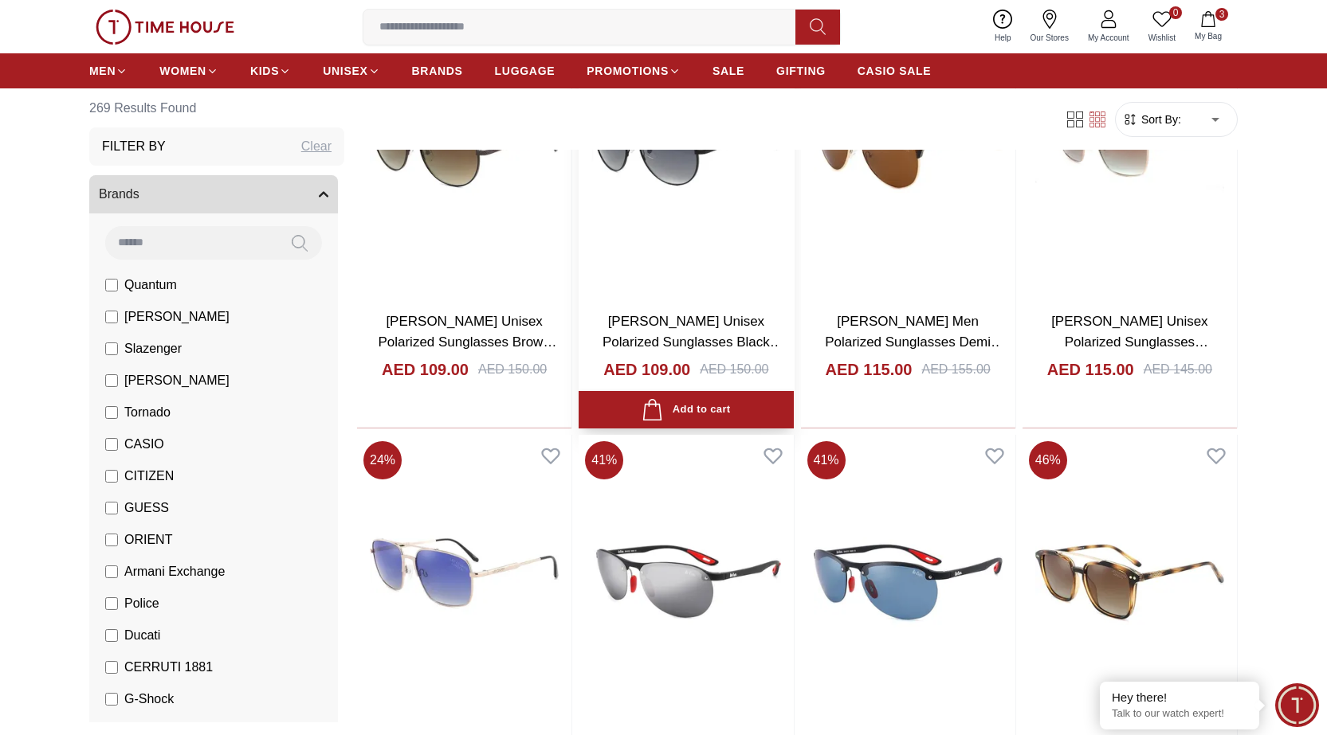
scroll to position [8047, 0]
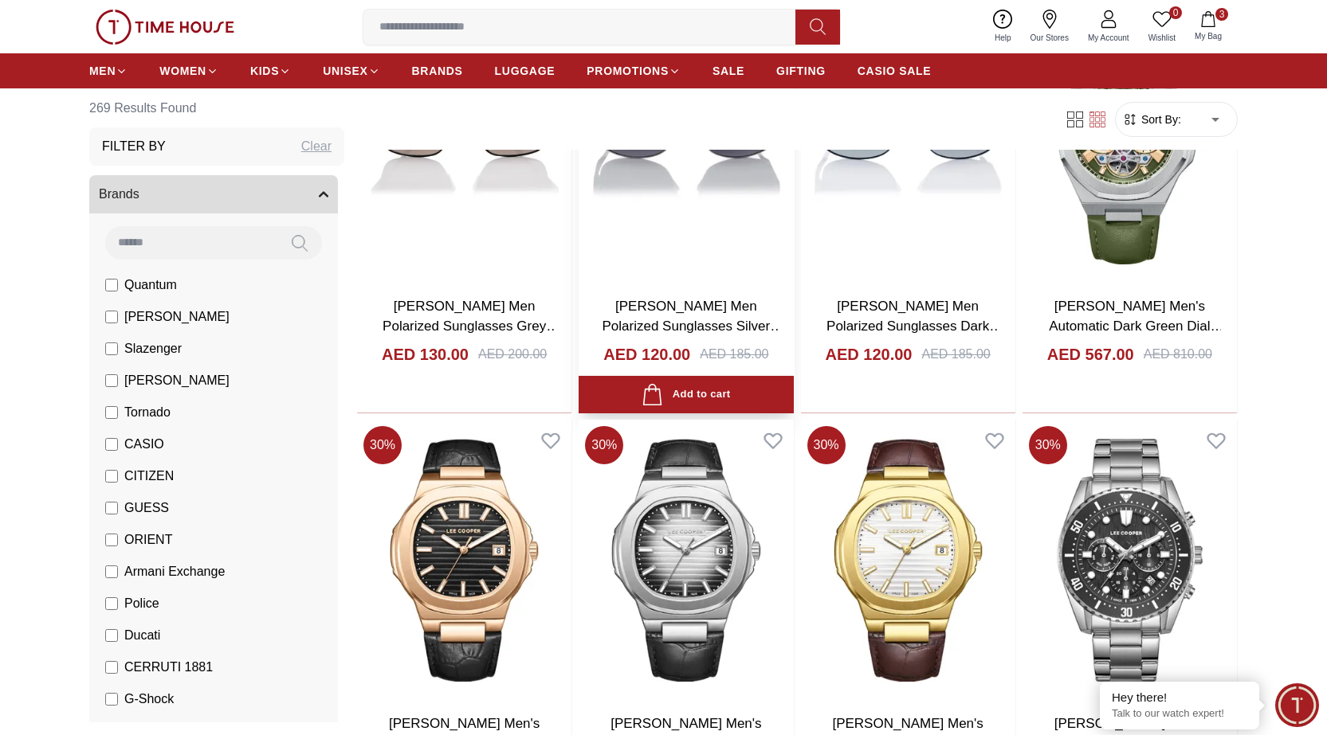
scroll to position [10038, 0]
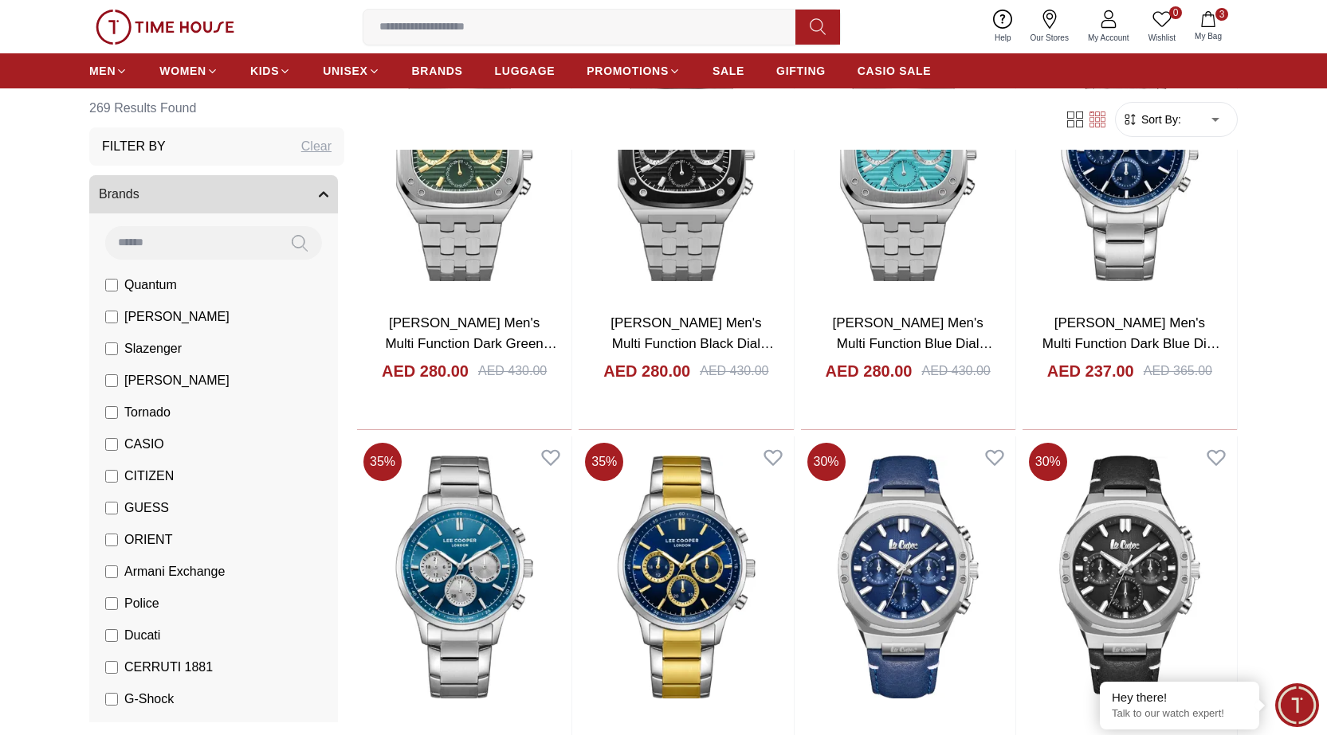
scroll to position [12110, 0]
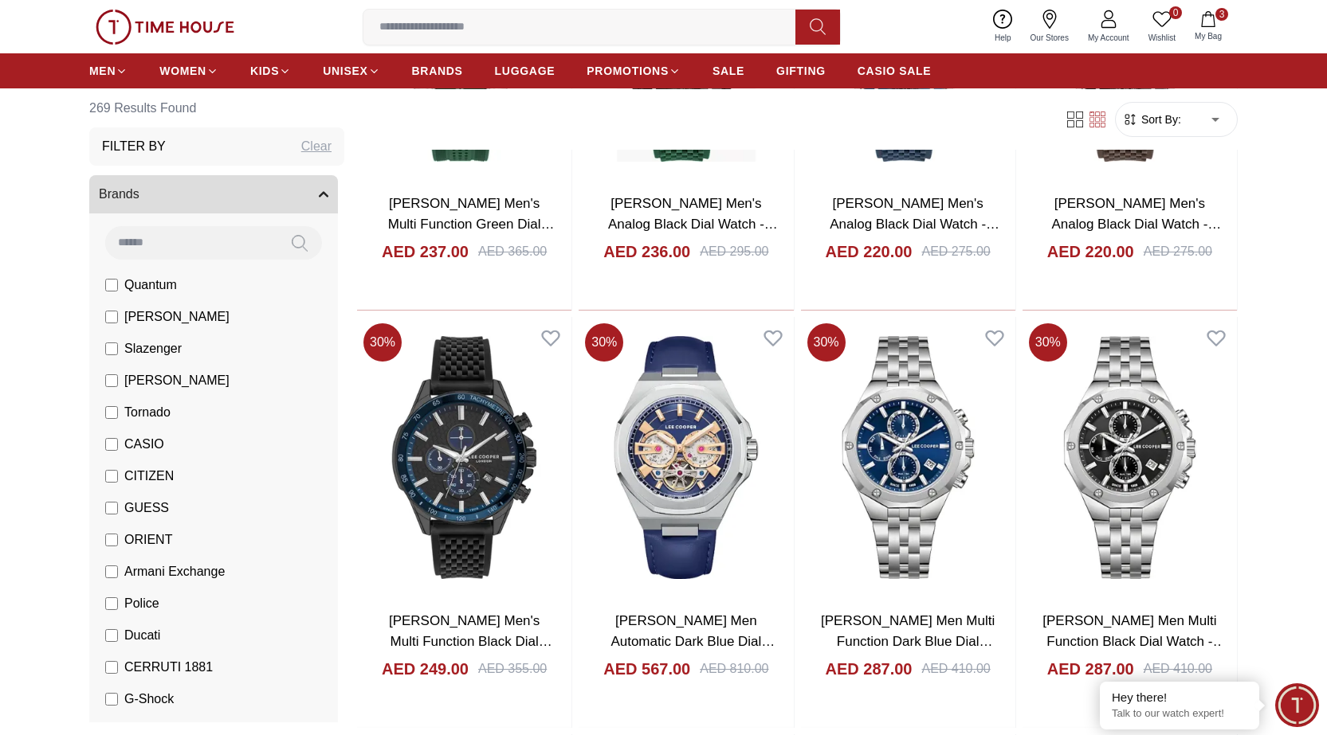
scroll to position [13863, 0]
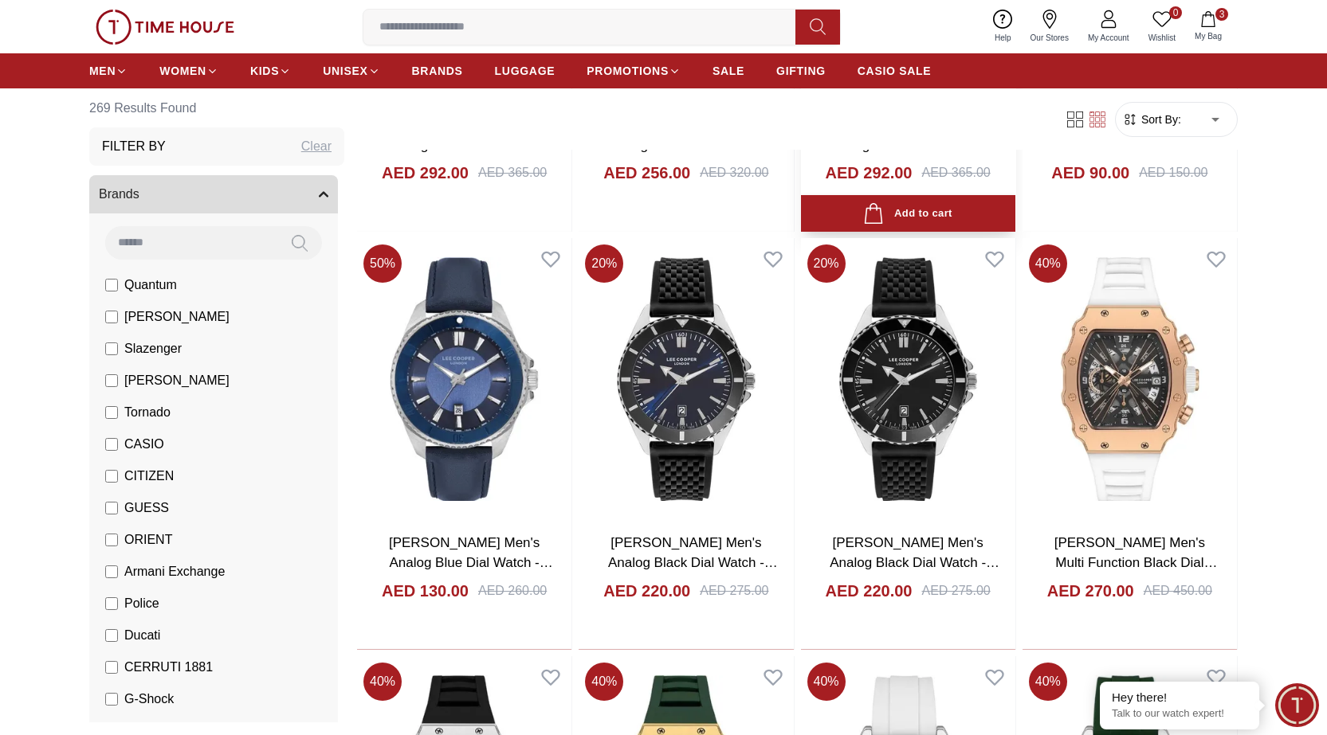
scroll to position [16014, 0]
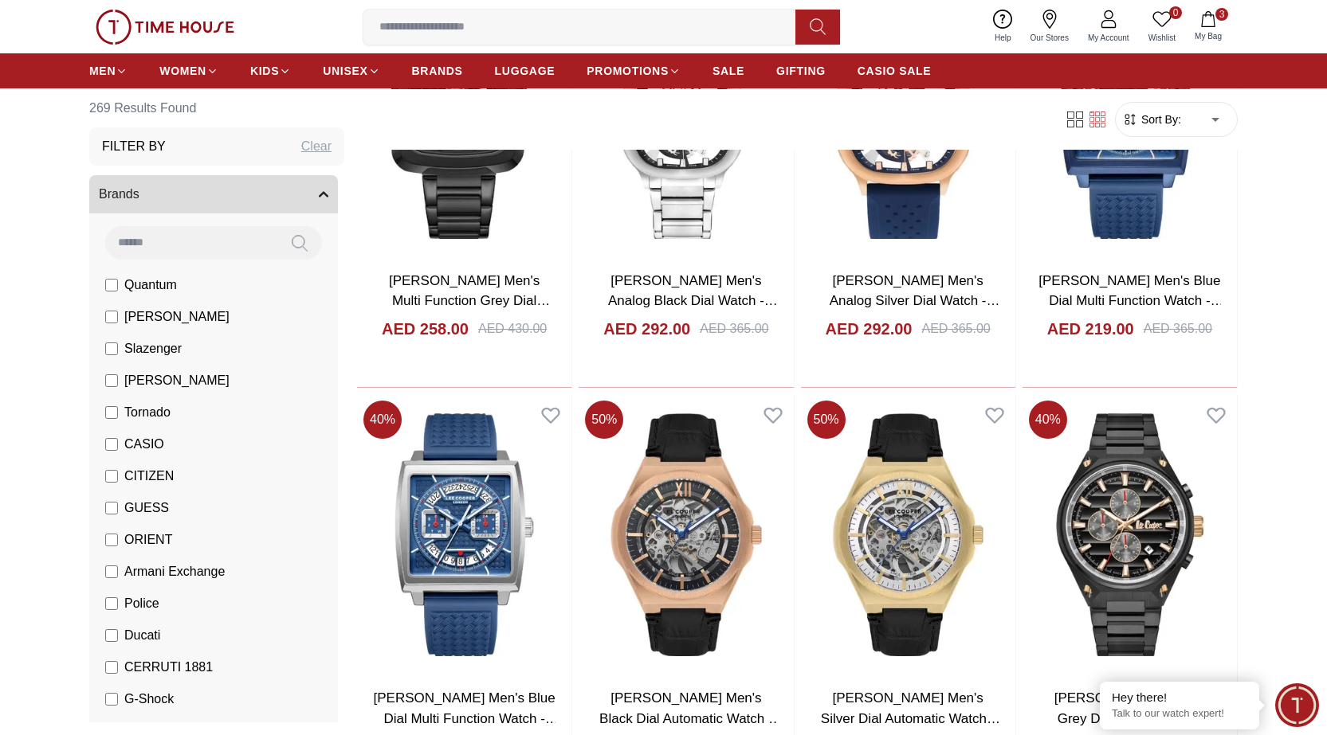
scroll to position [18404, 0]
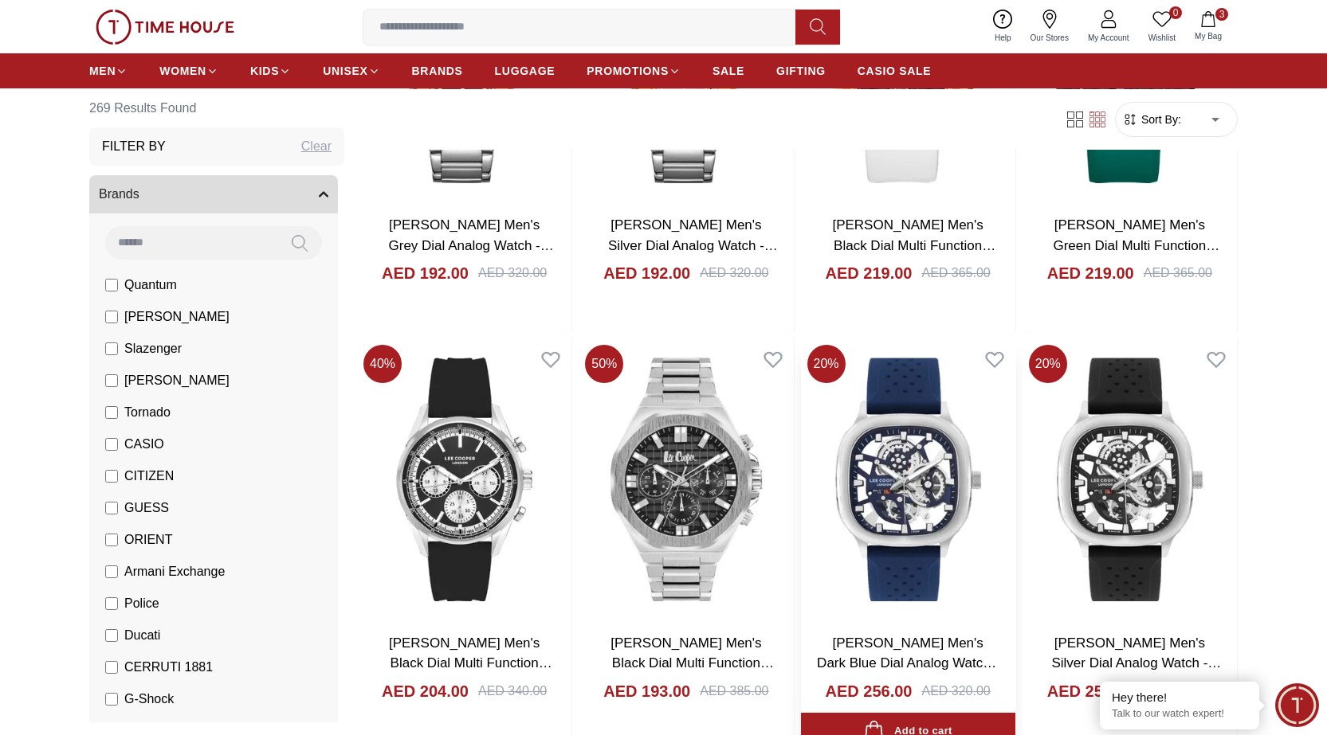
scroll to position [19280, 0]
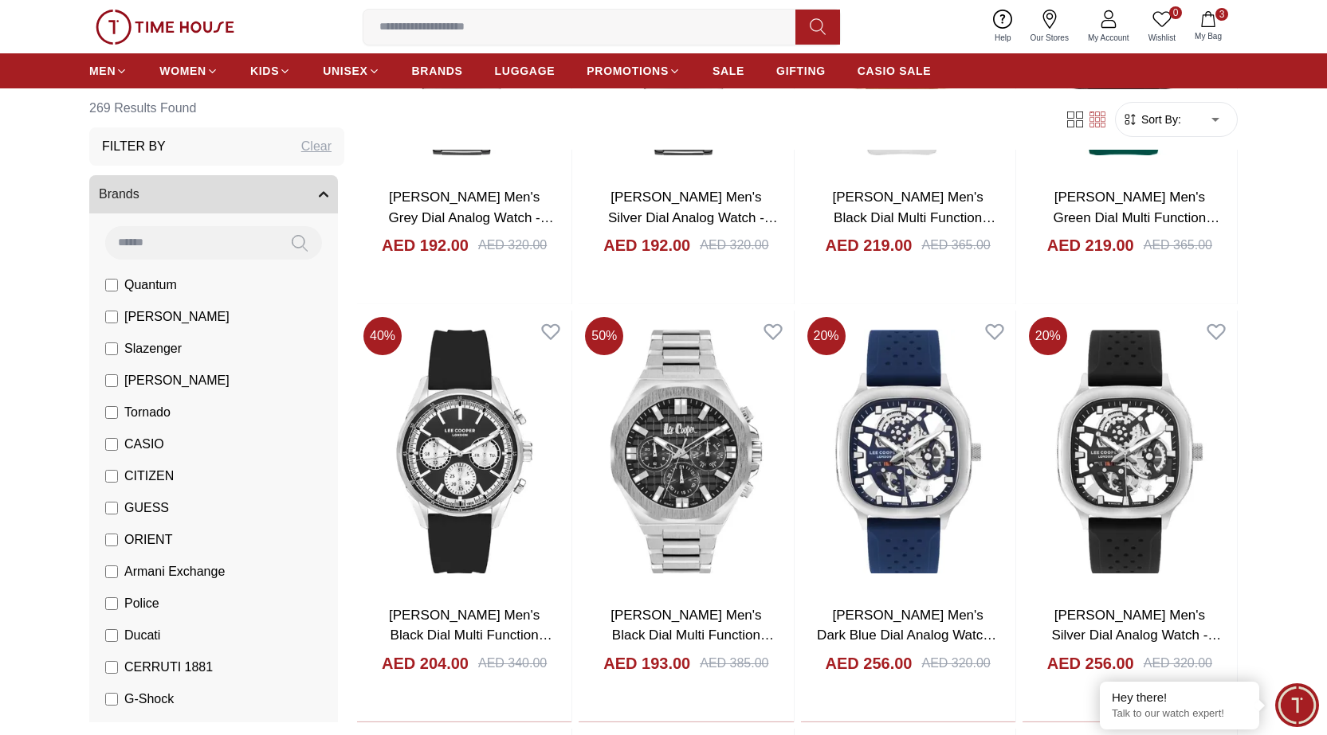
click at [1221, 22] on button "3 My Bag" at bounding box center [1208, 26] width 46 height 37
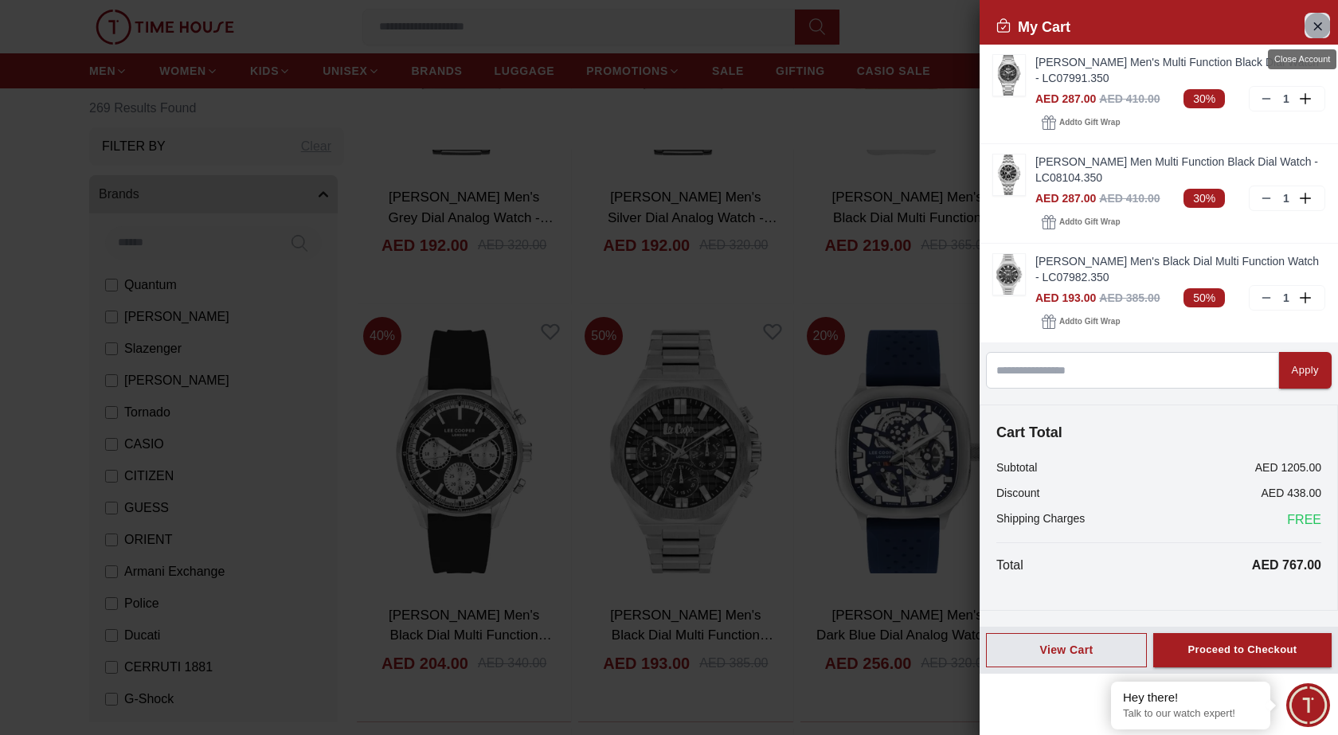
click at [1320, 30] on icon "Close Account" at bounding box center [1317, 26] width 13 height 20
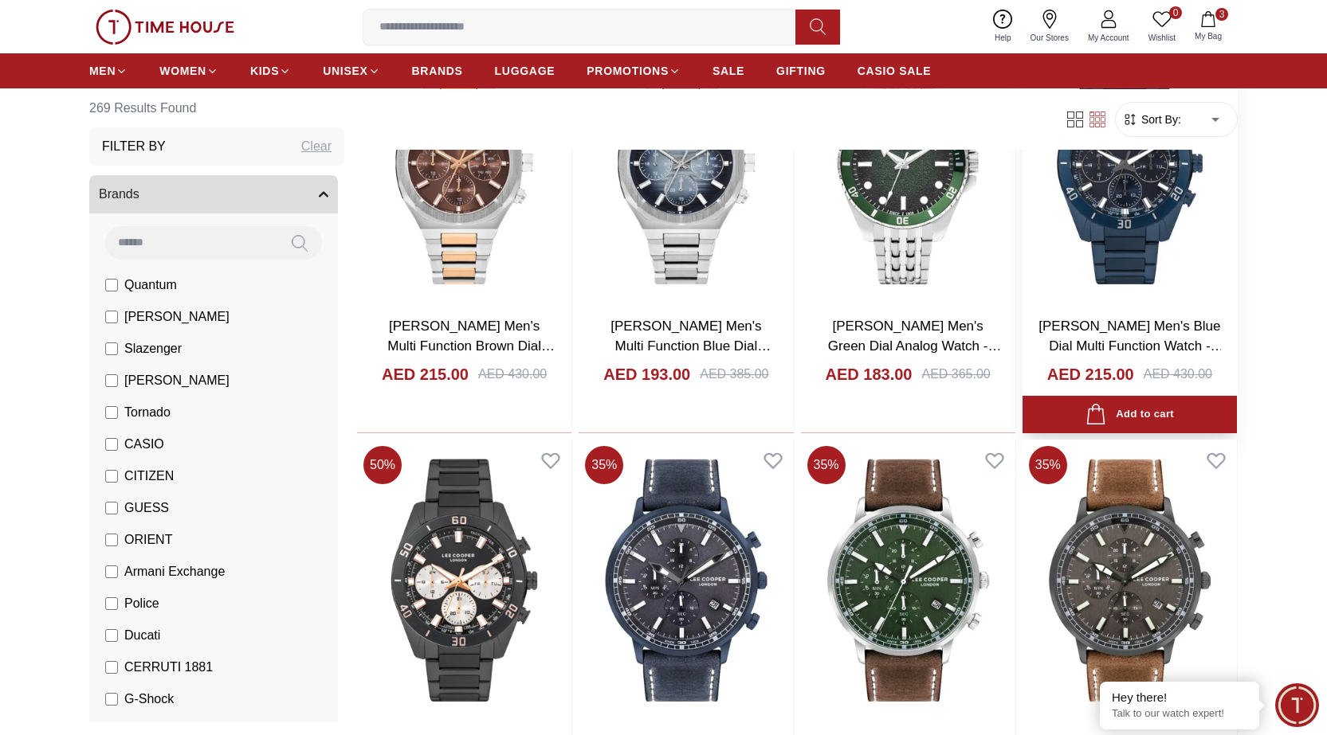
scroll to position [19997, 0]
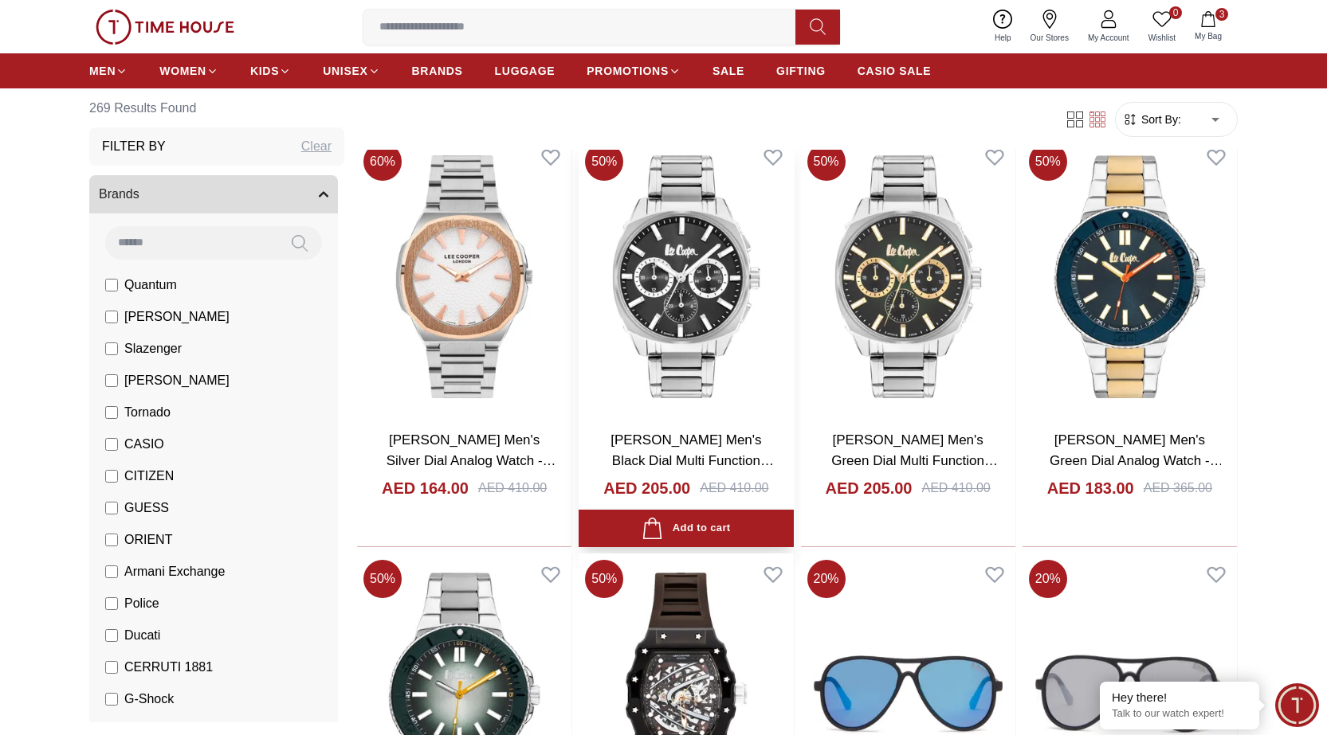
scroll to position [21989, 0]
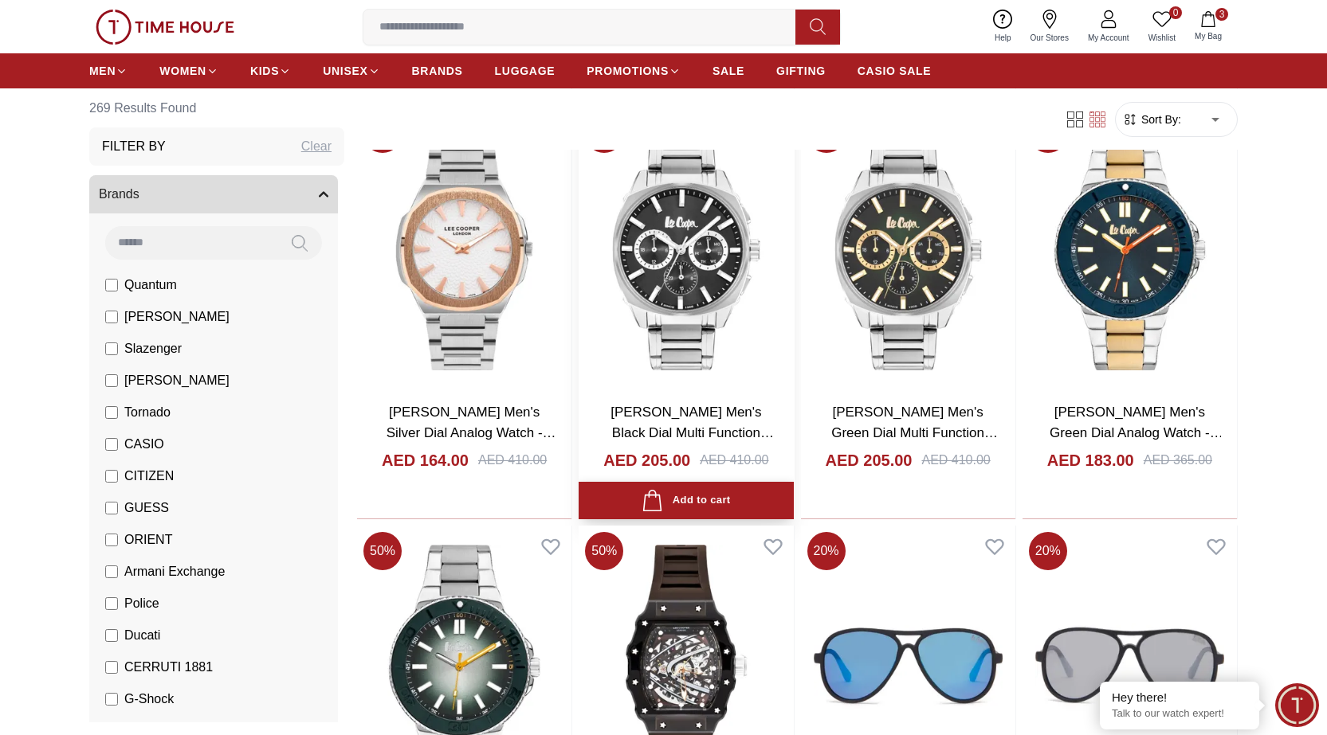
click at [688, 496] on div "Add to cart" at bounding box center [685, 501] width 88 height 22
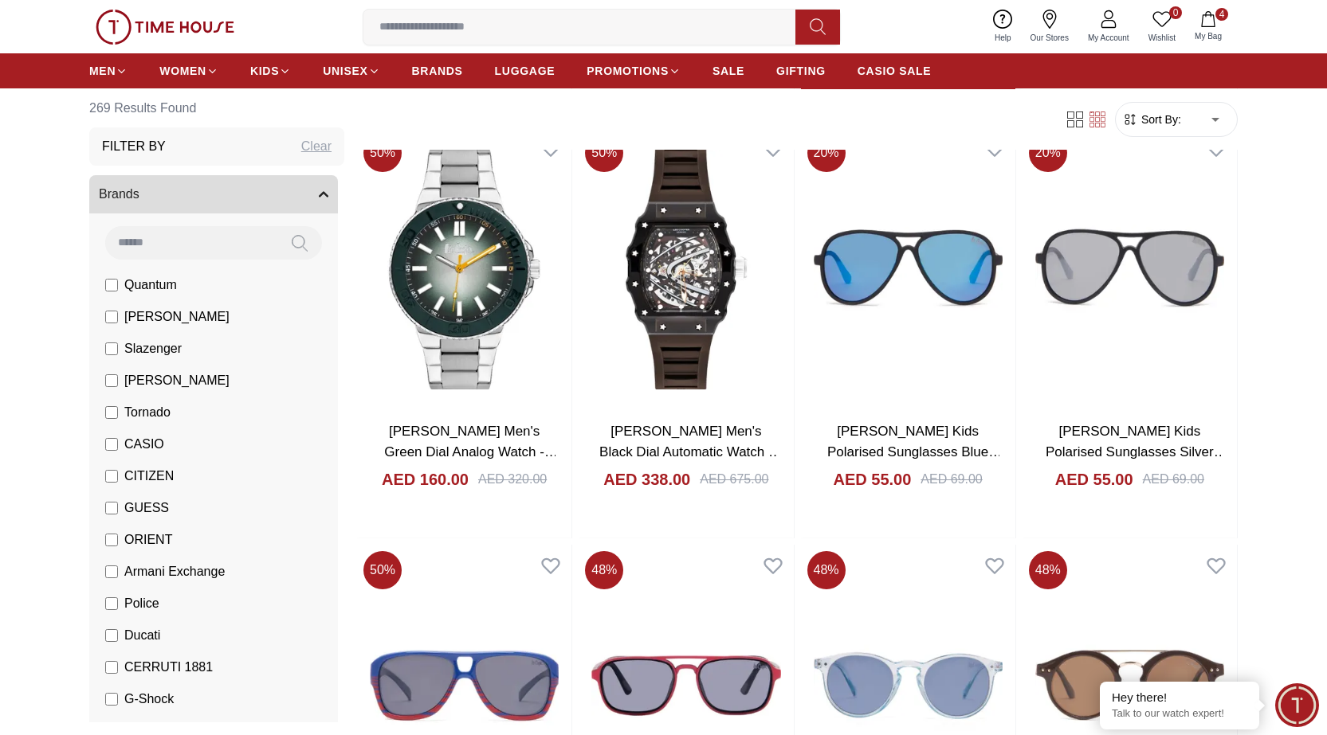
scroll to position [22436, 0]
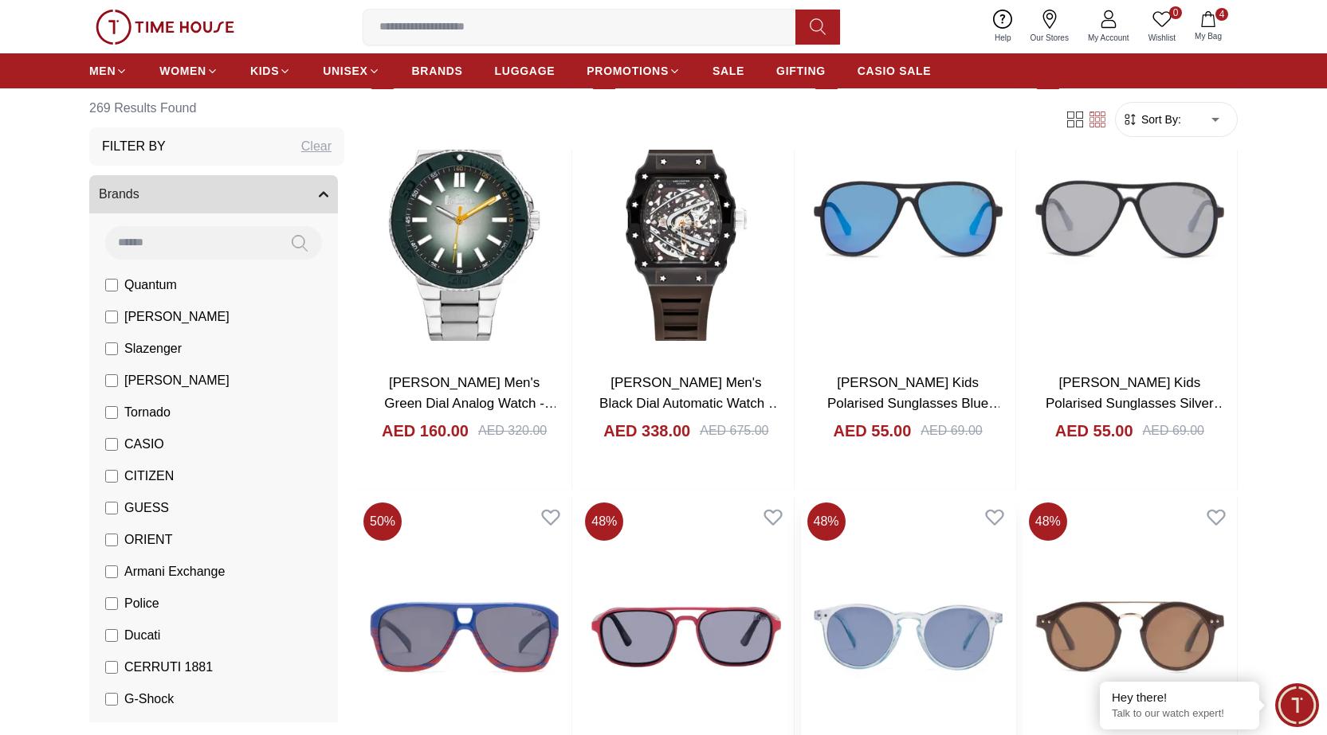
scroll to position [23104, 0]
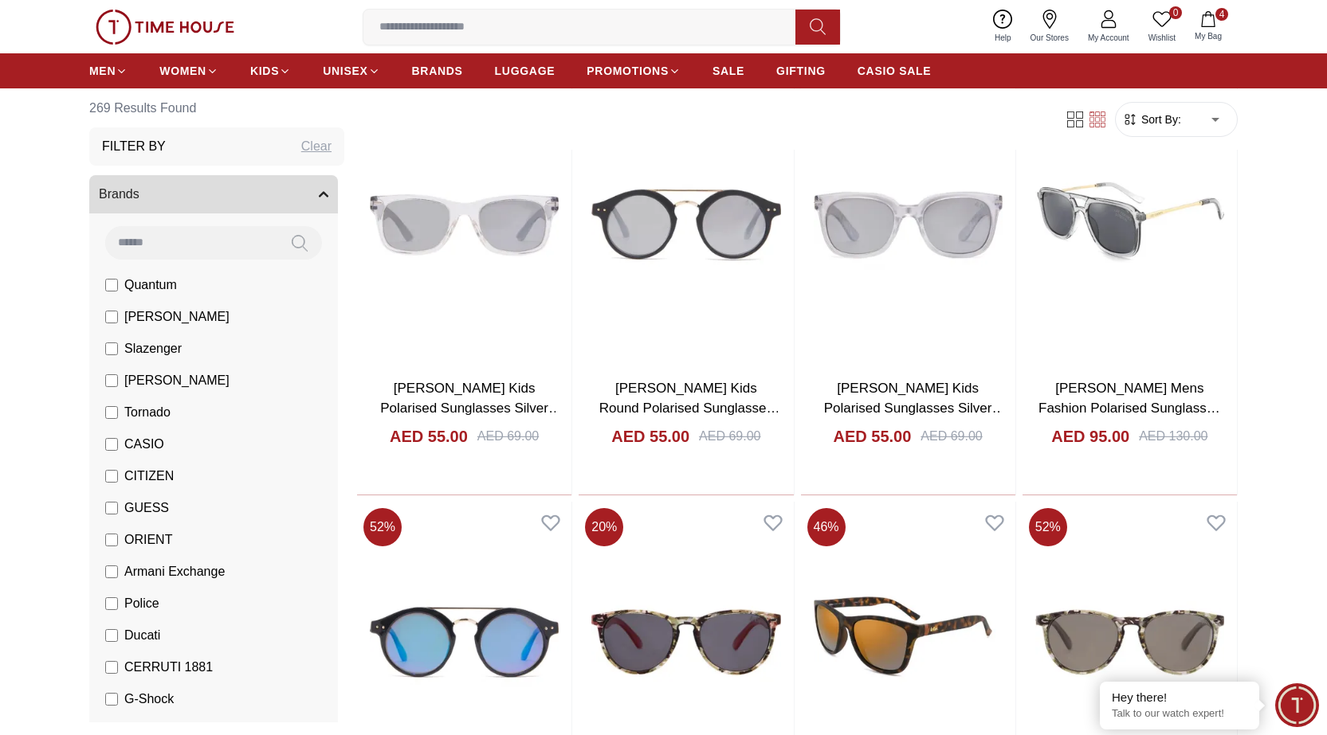
scroll to position [26610, 0]
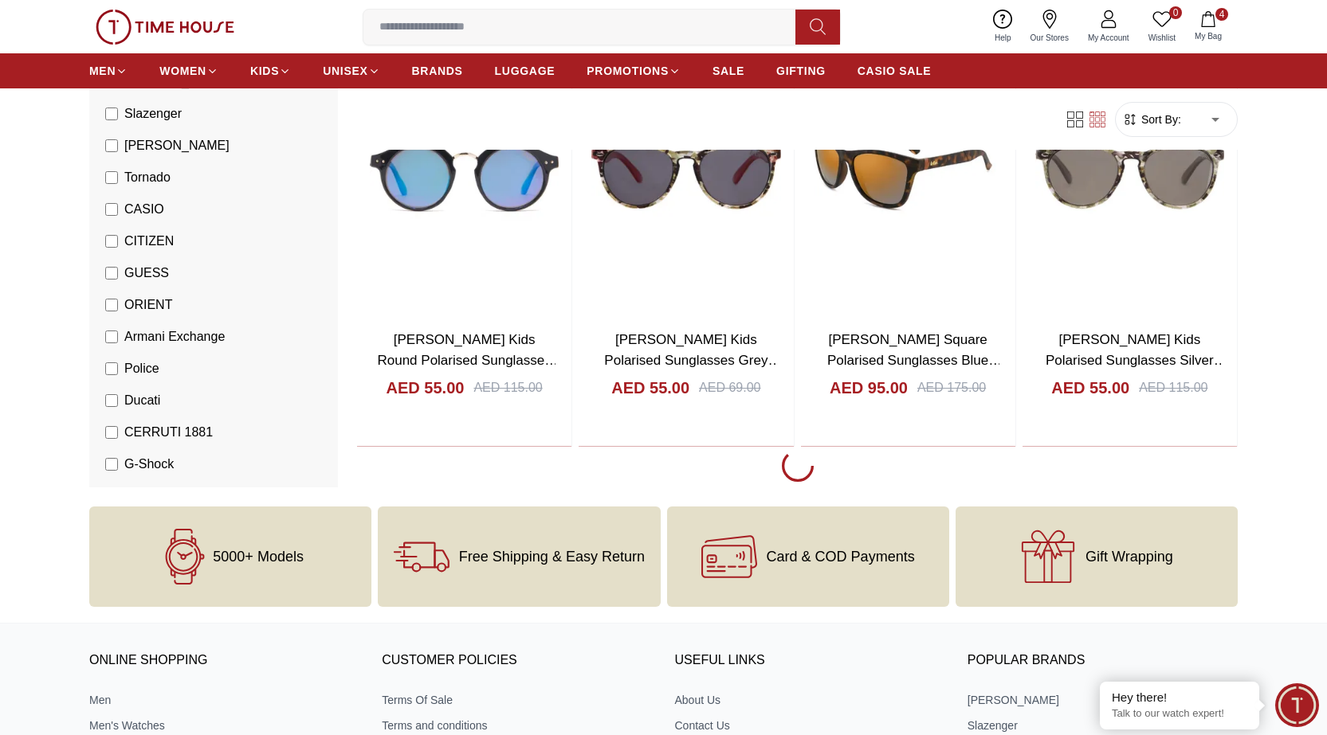
scroll to position [27167, 0]
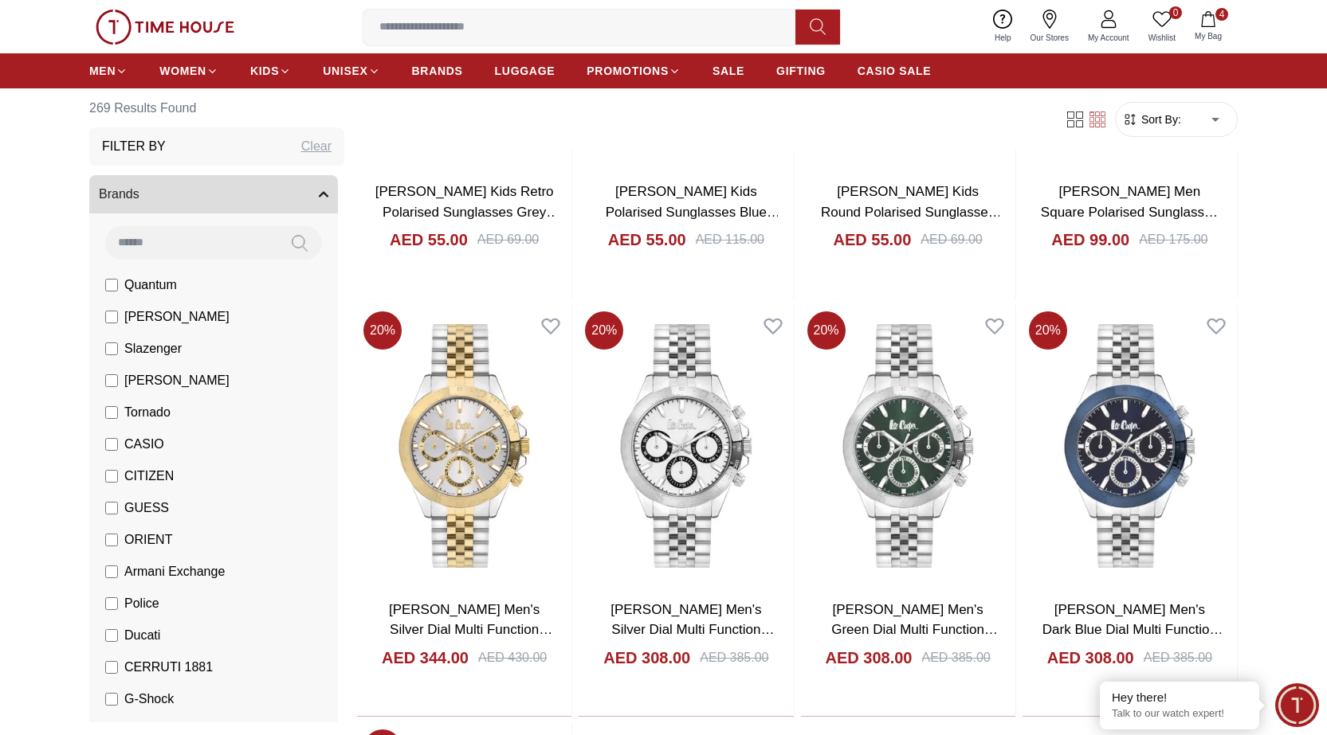
scroll to position [27532, 0]
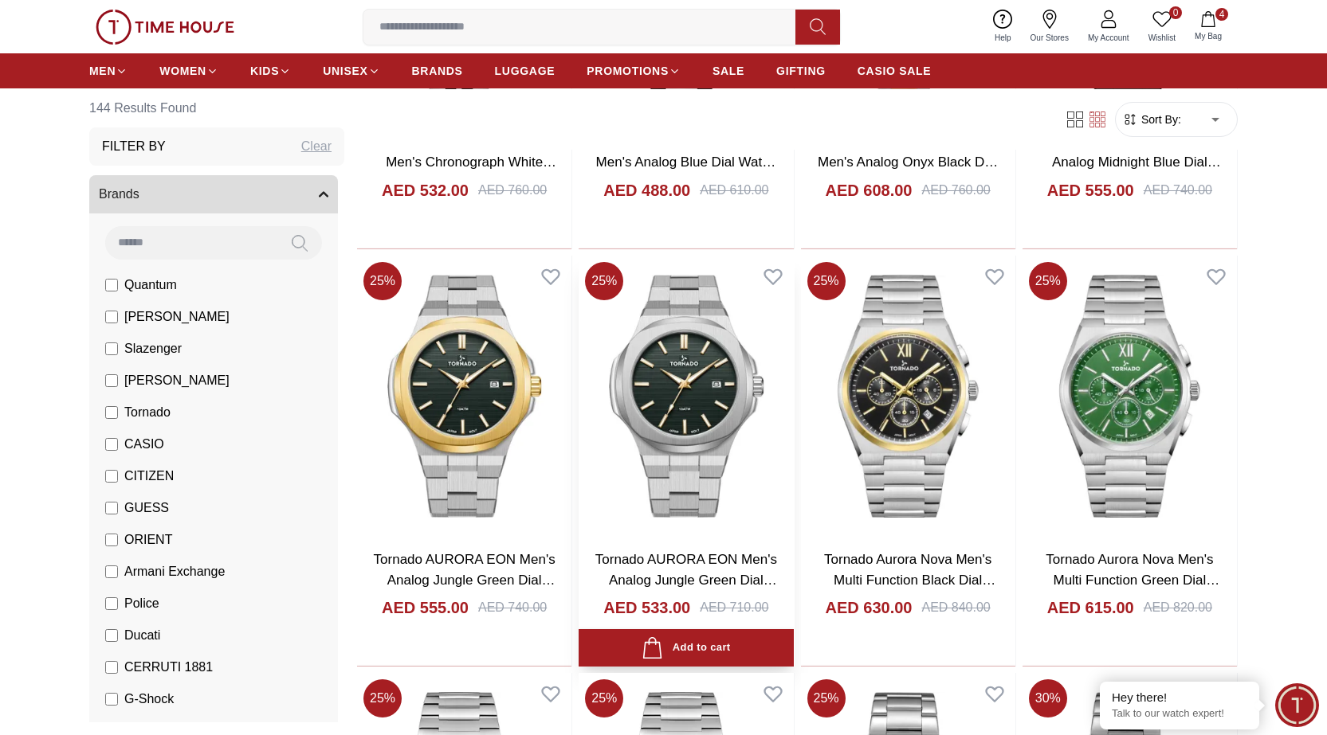
scroll to position [1275, 0]
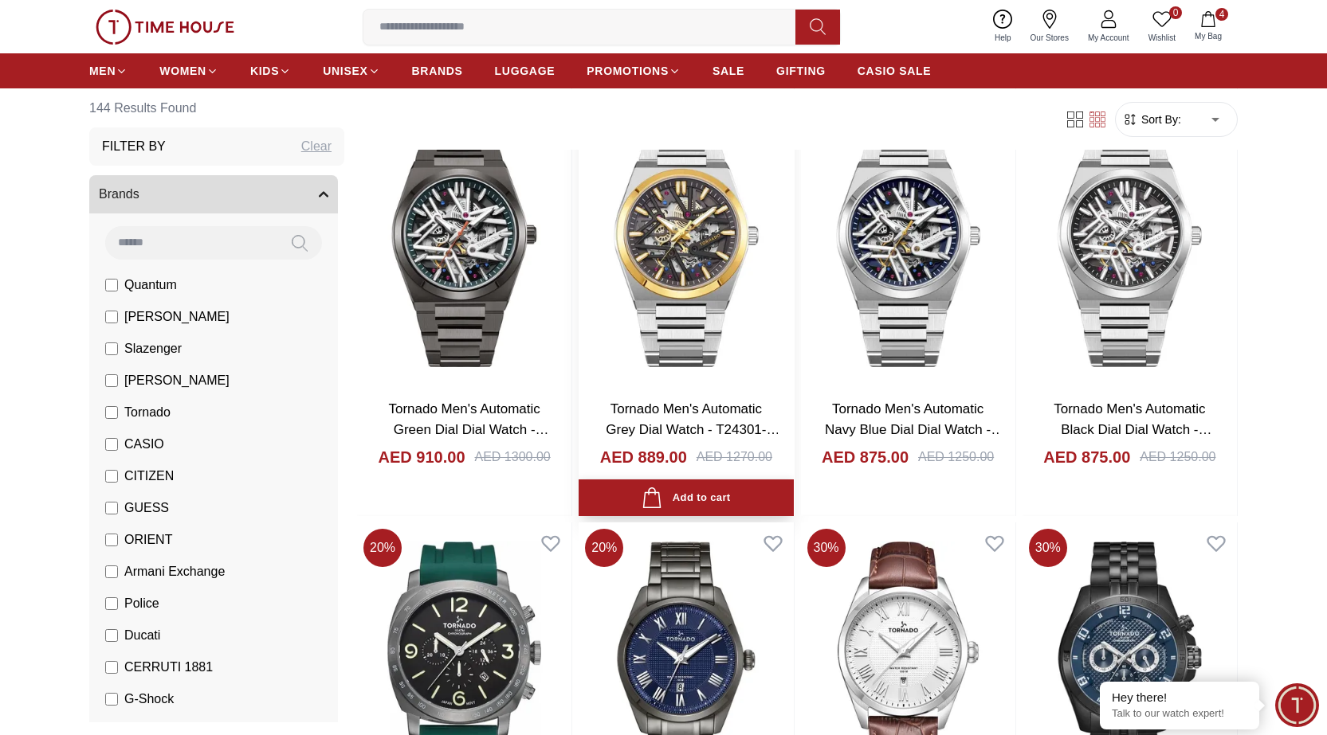
scroll to position [3585, 0]
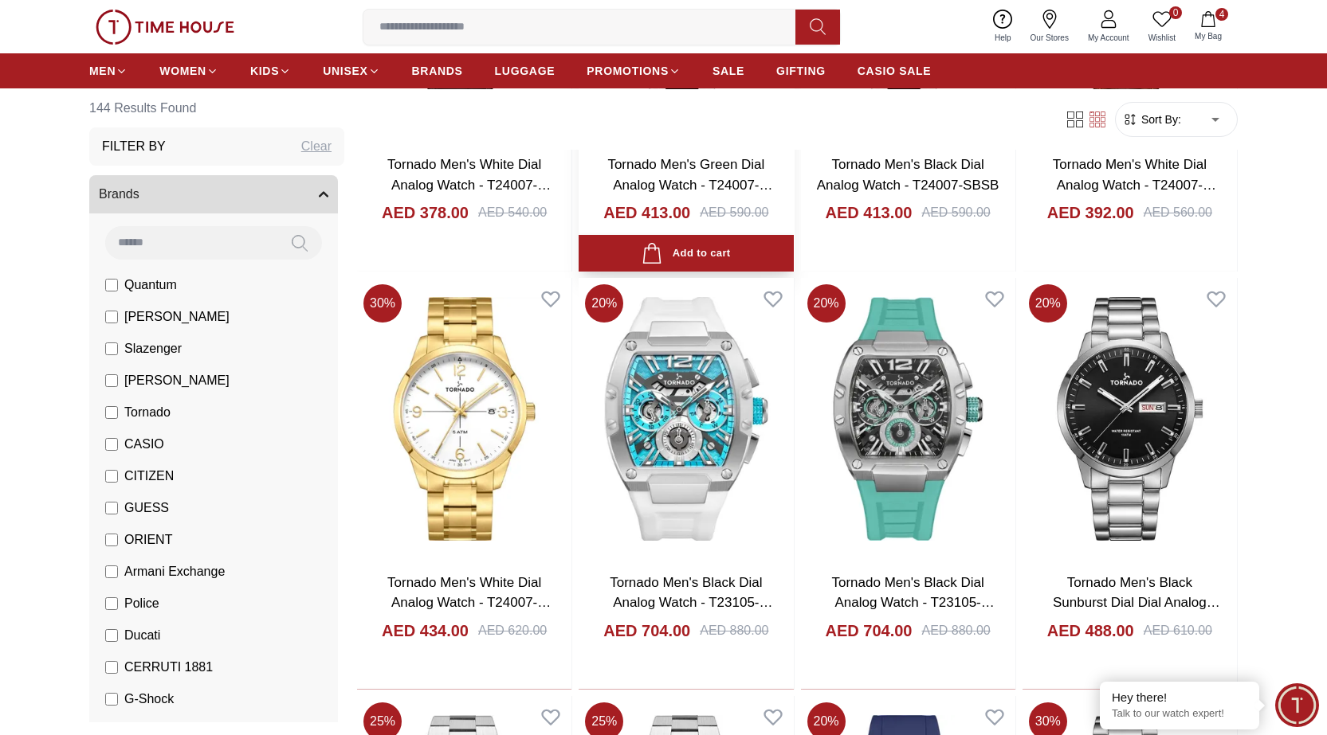
scroll to position [5418, 0]
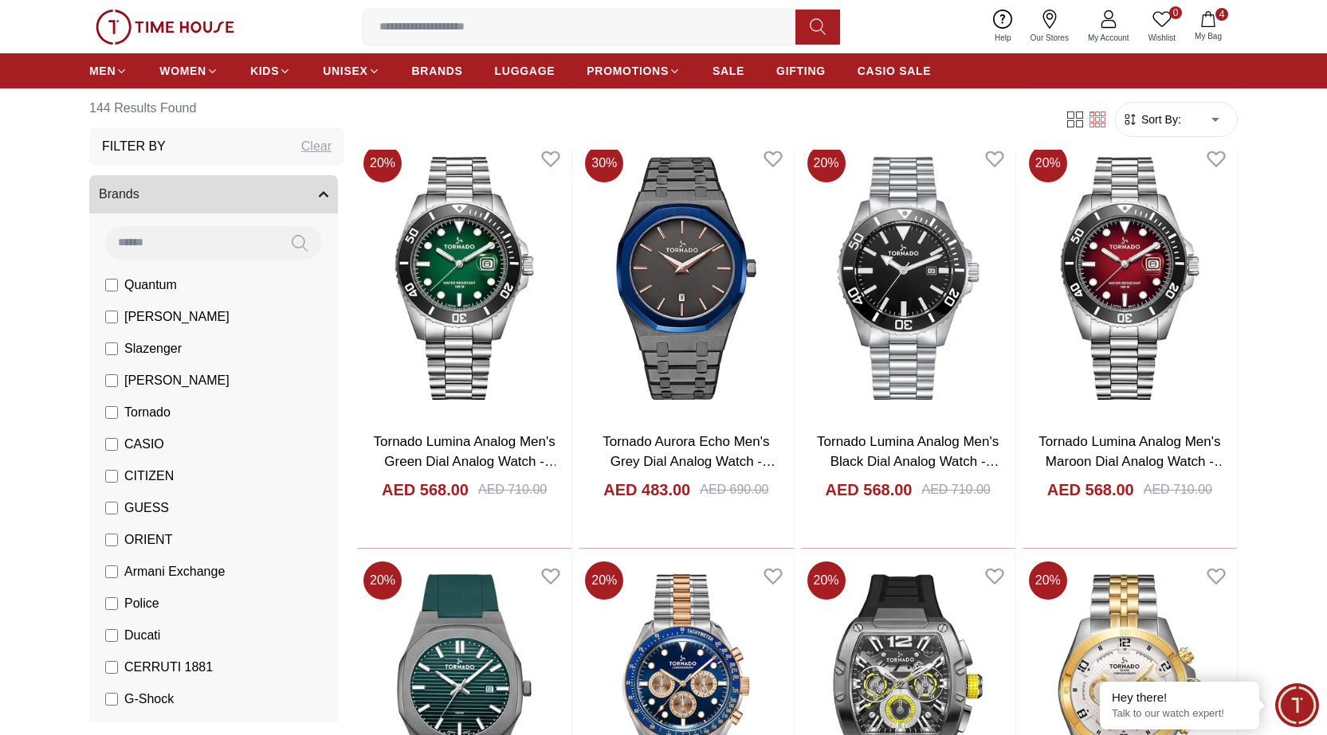
scroll to position [7648, 0]
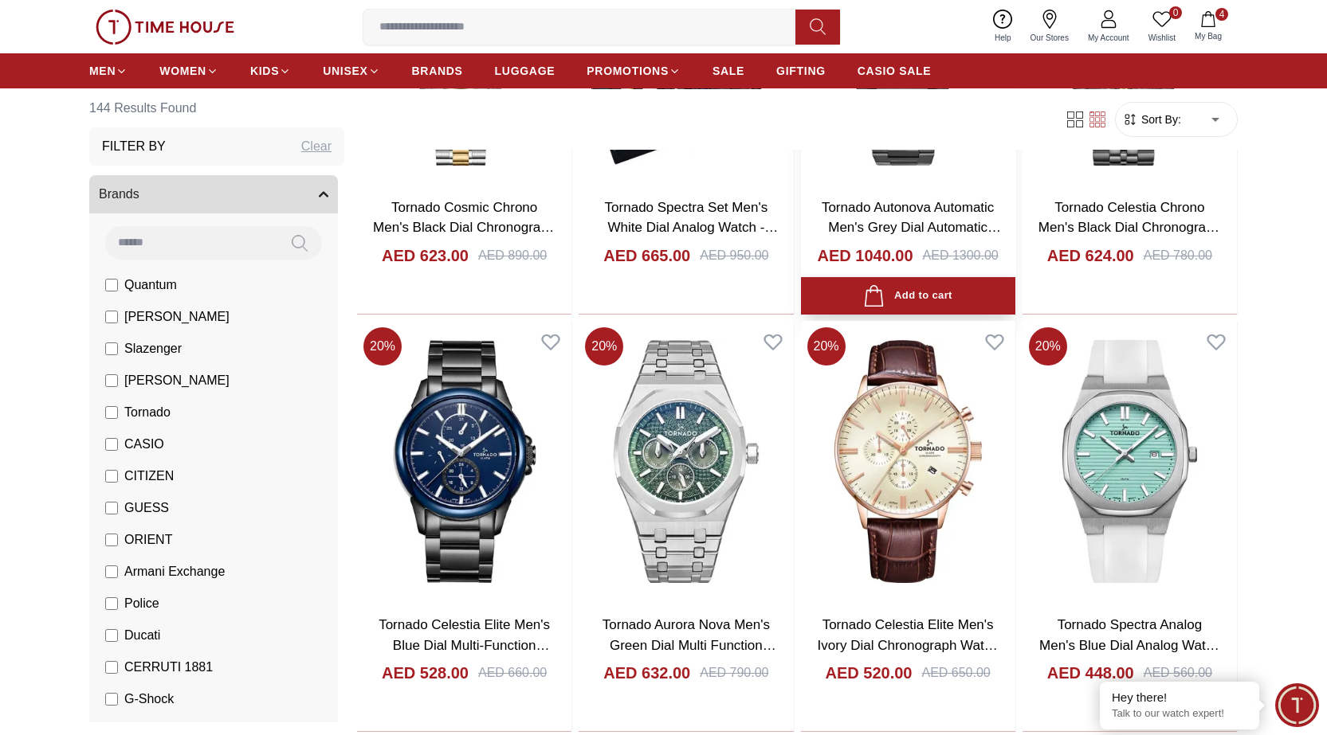
scroll to position [9560, 0]
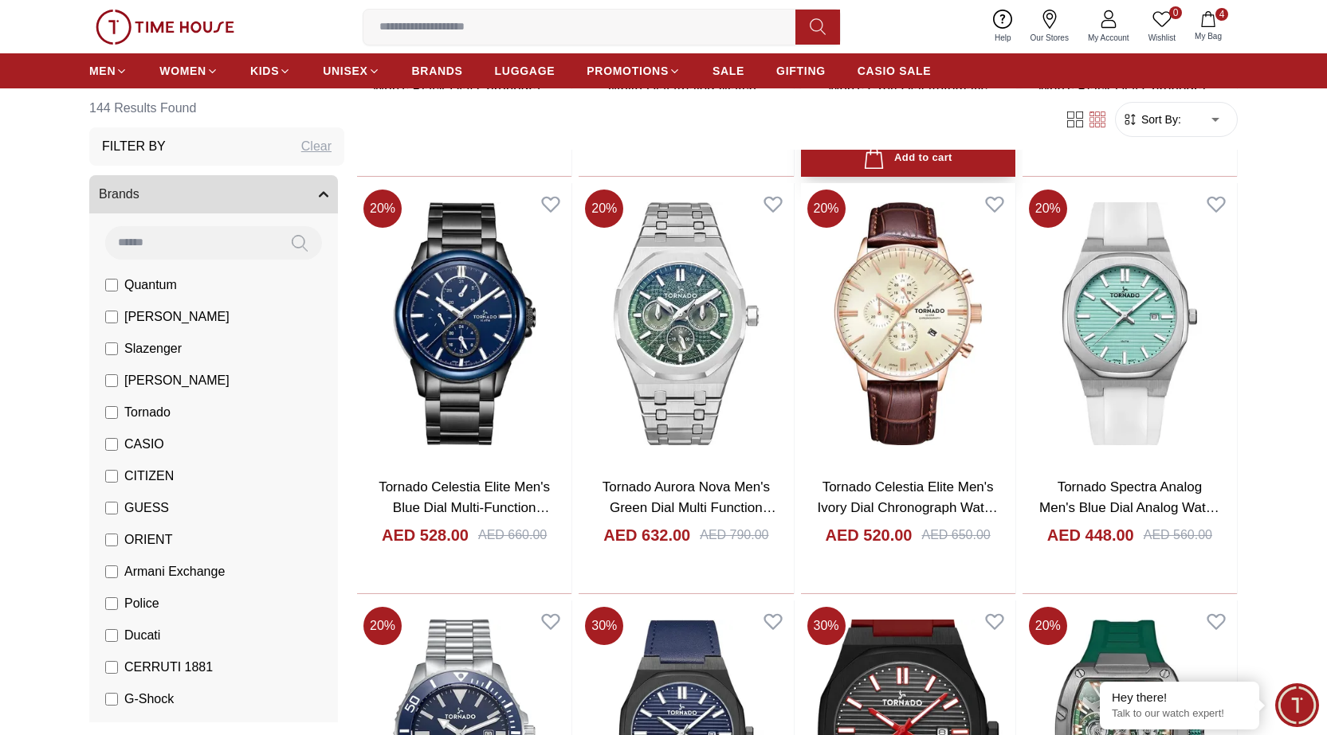
scroll to position [10038, 0]
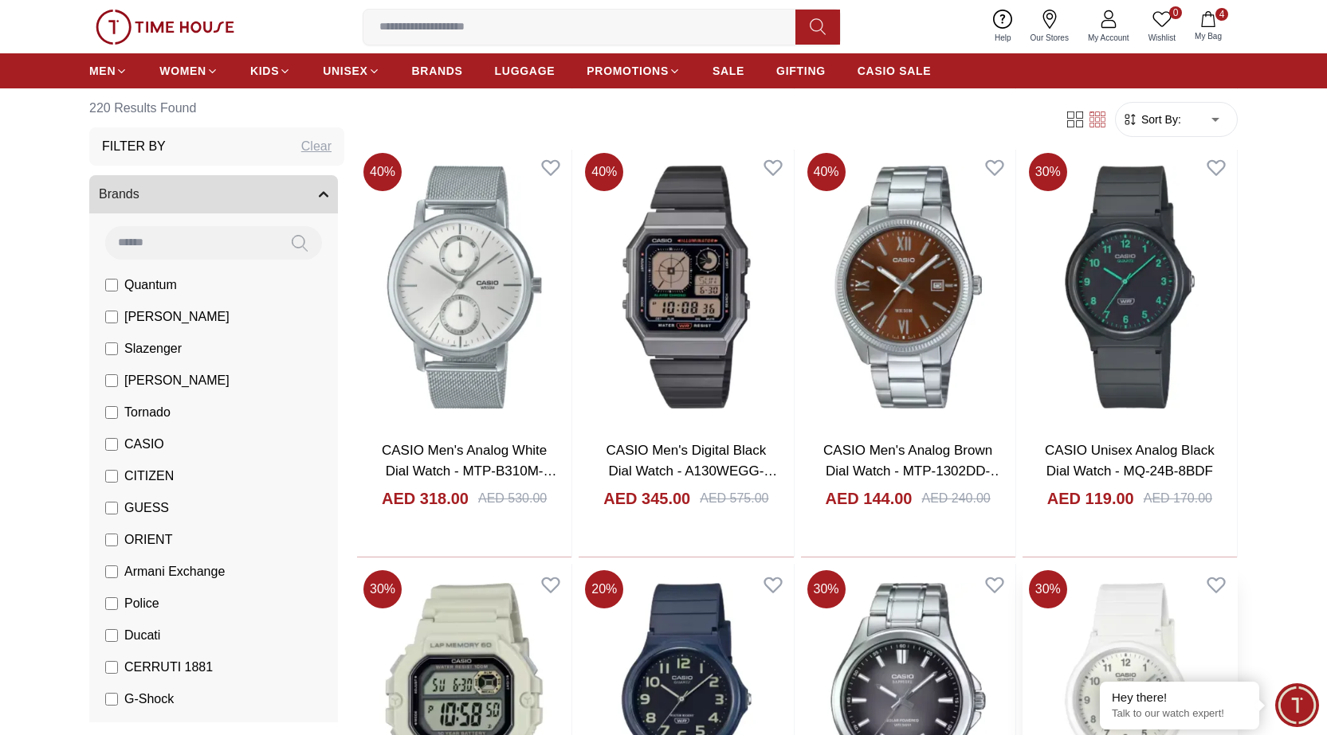
scroll to position [1593, 0]
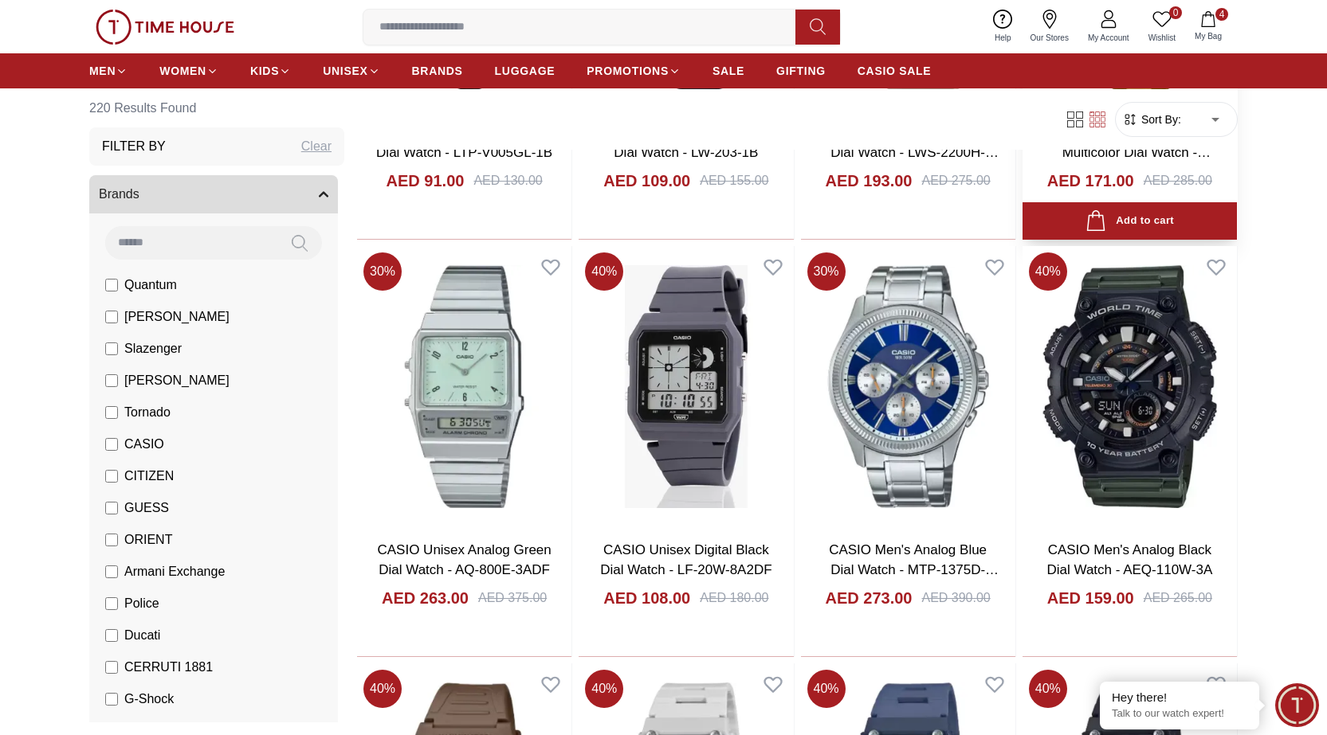
scroll to position [2549, 0]
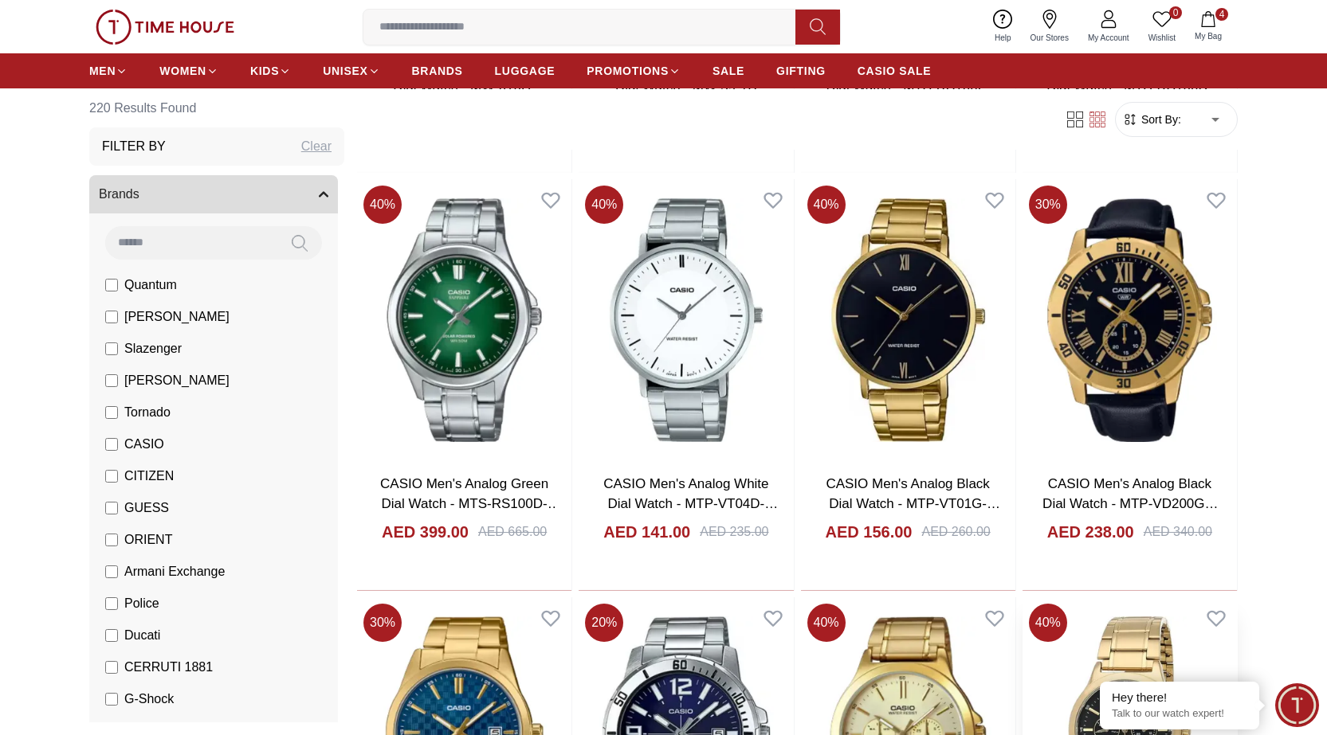
scroll to position [5736, 0]
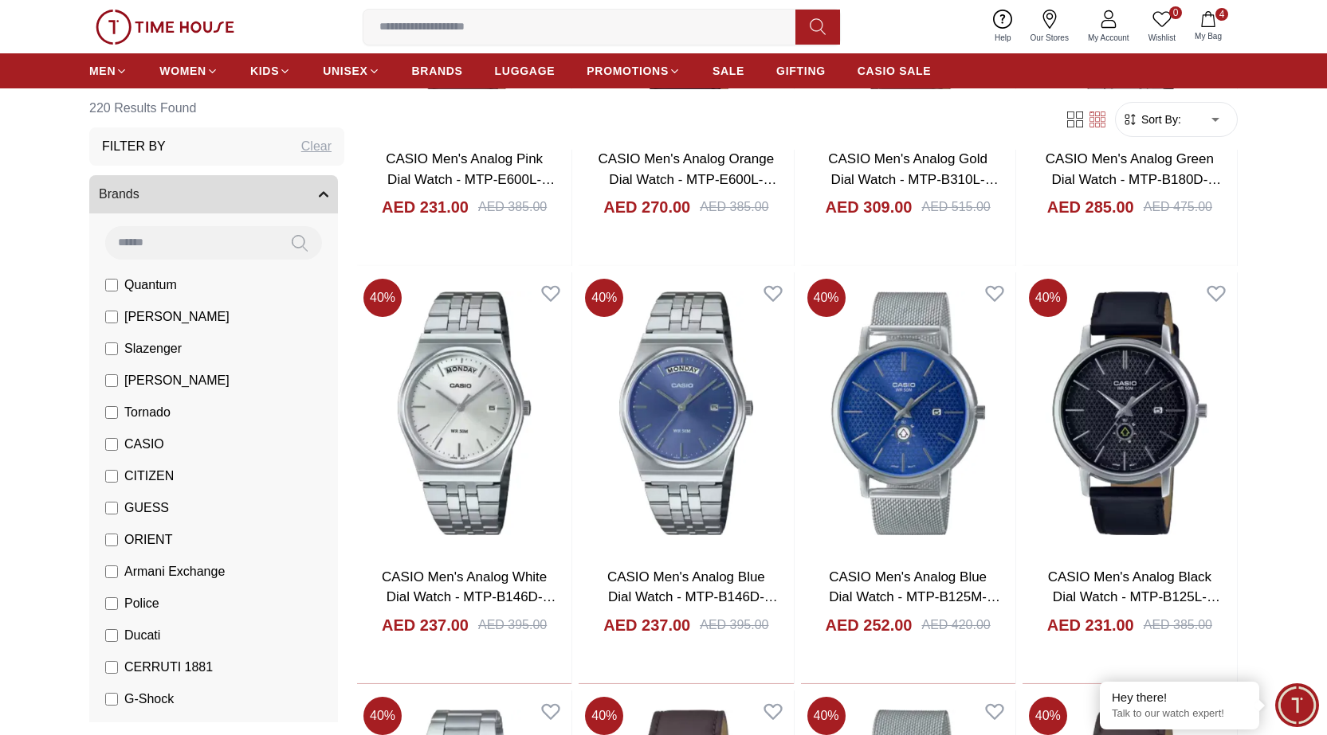
scroll to position [7091, 0]
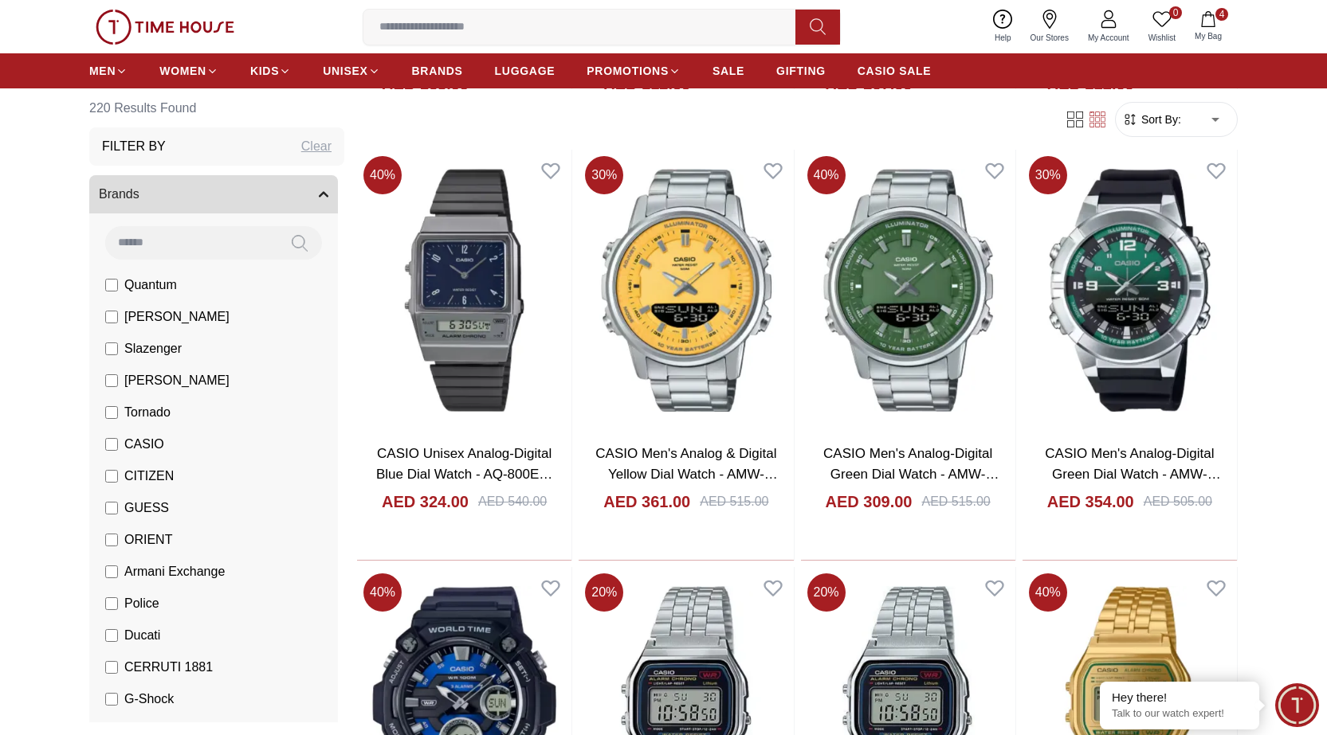
scroll to position [9720, 0]
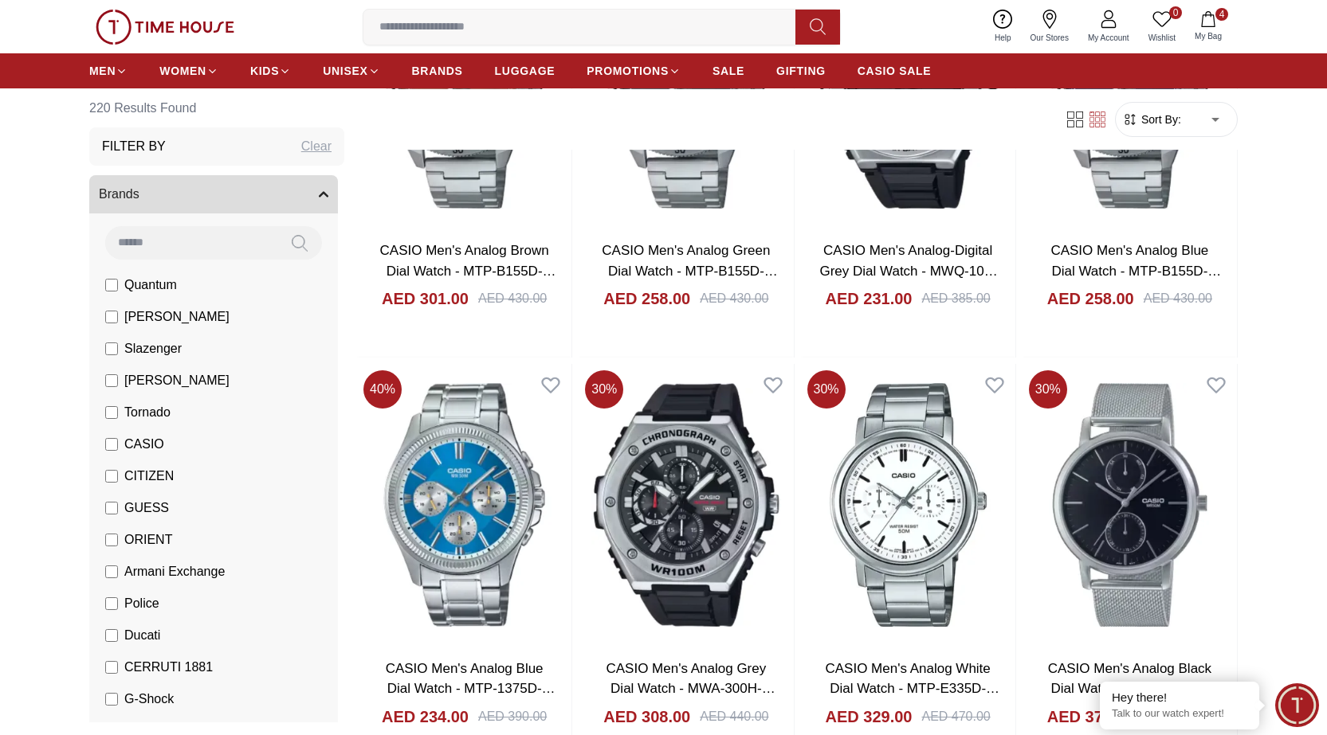
scroll to position [12030, 0]
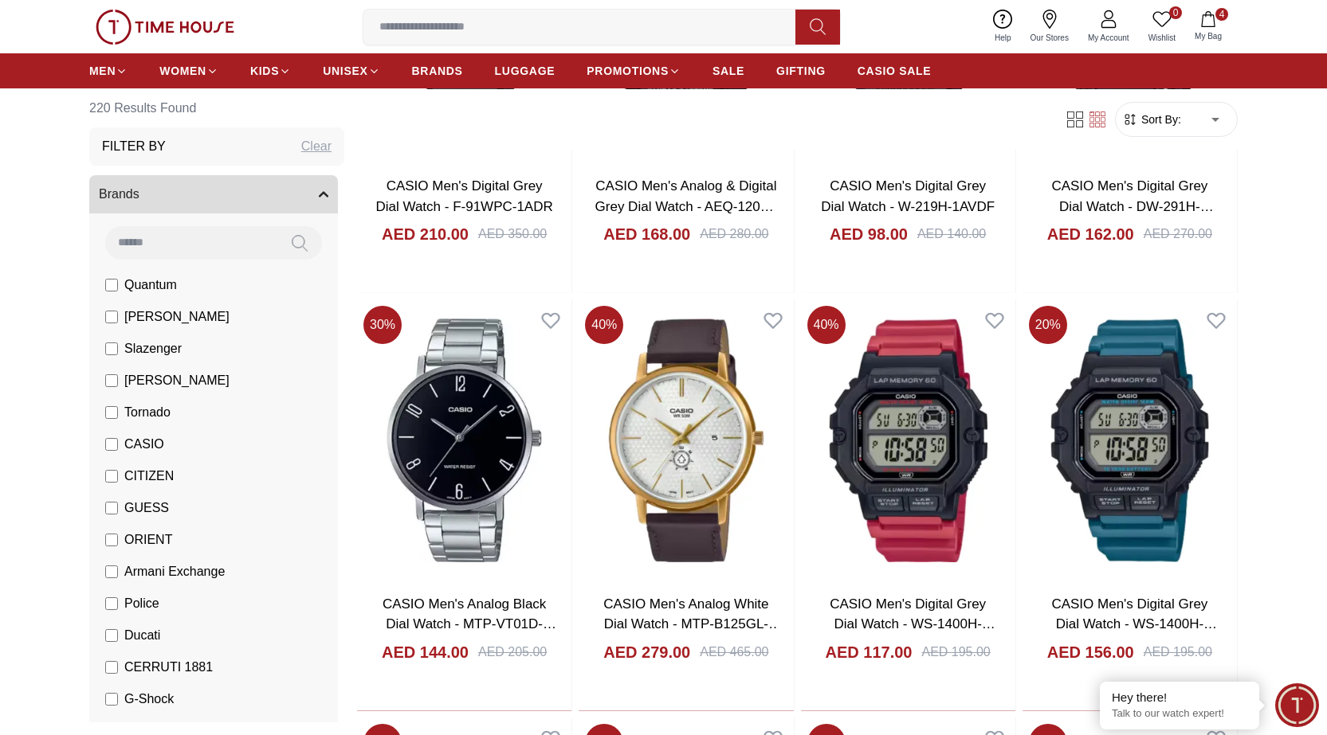
scroll to position [14022, 0]
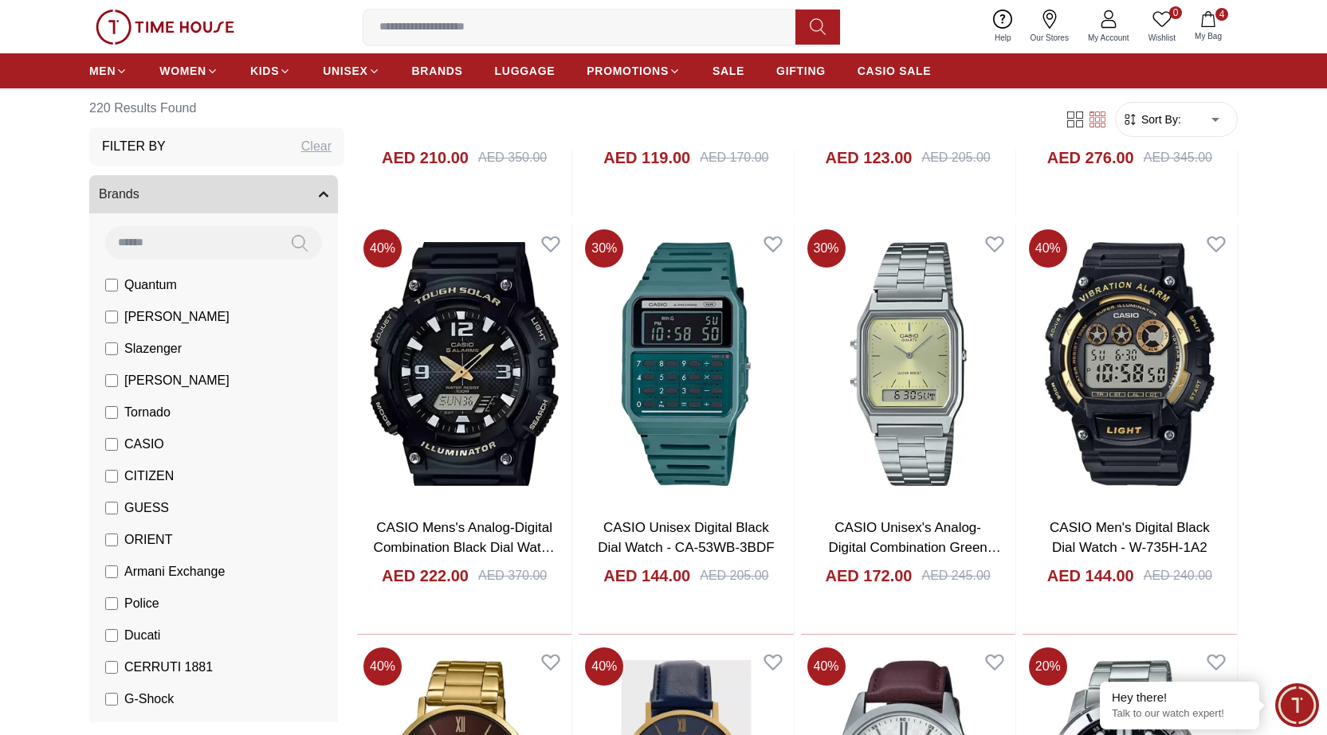
scroll to position [16222, 0]
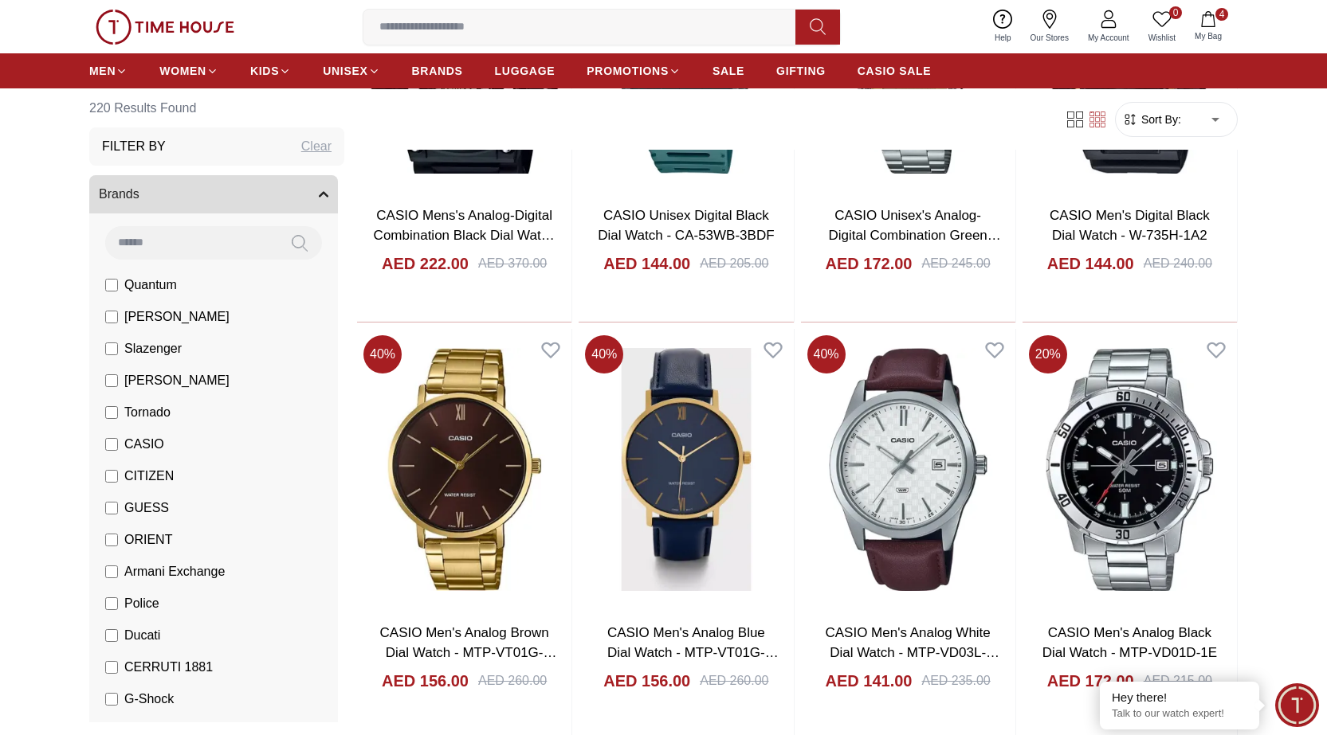
scroll to position [16621, 0]
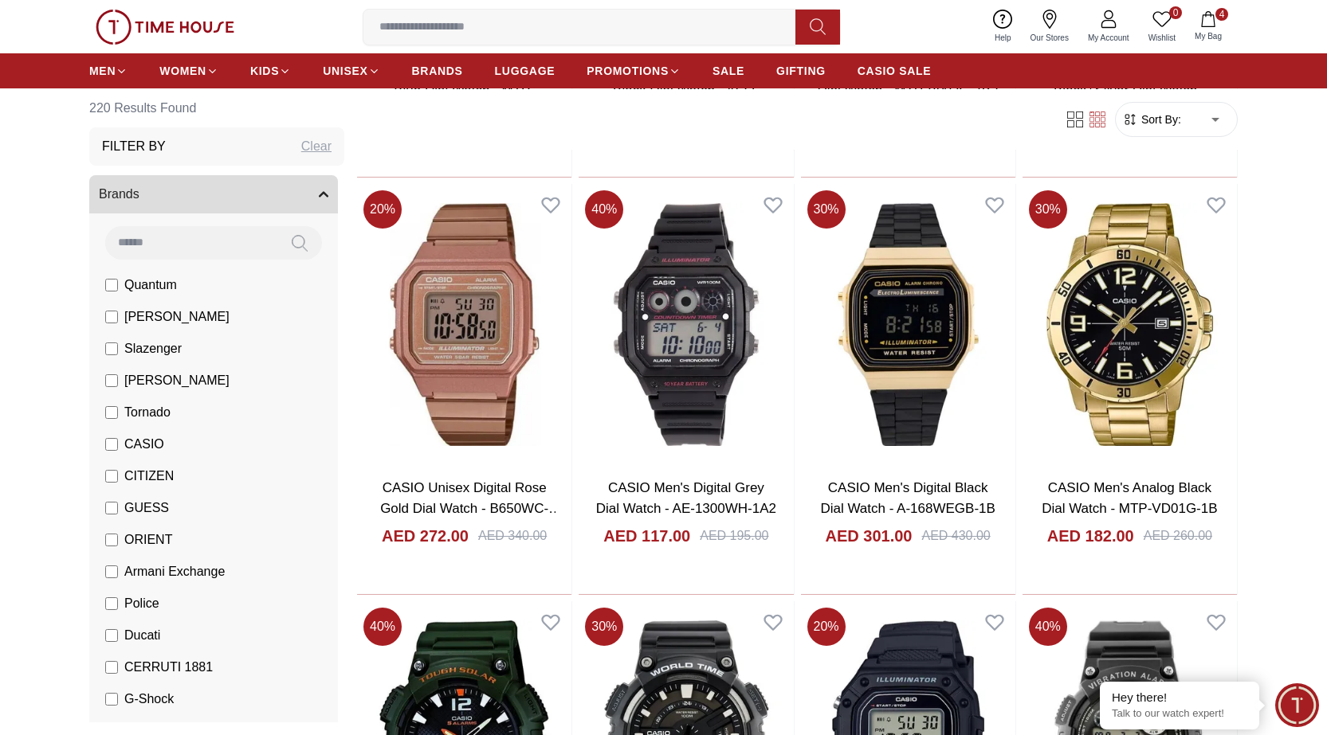
scroll to position [20302, 0]
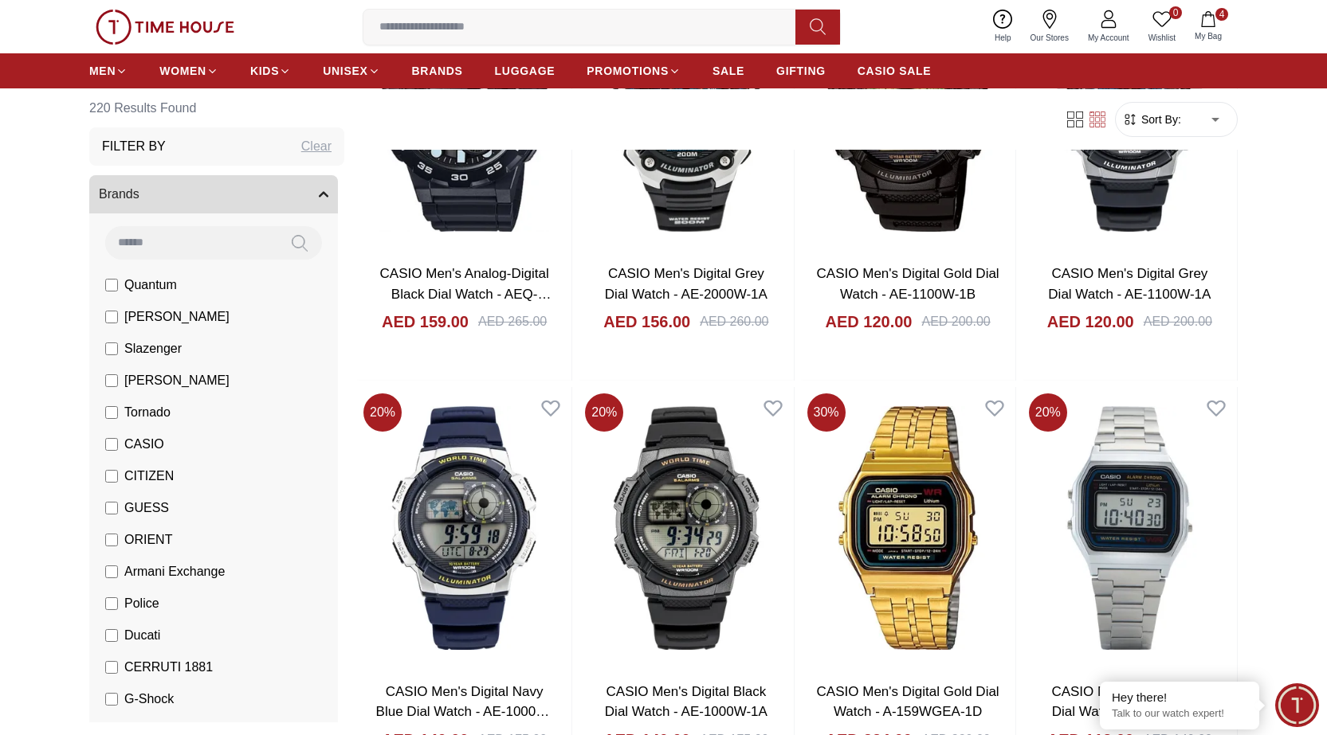
scroll to position [22426, 0]
